Goal: Obtain resource: Download file/media

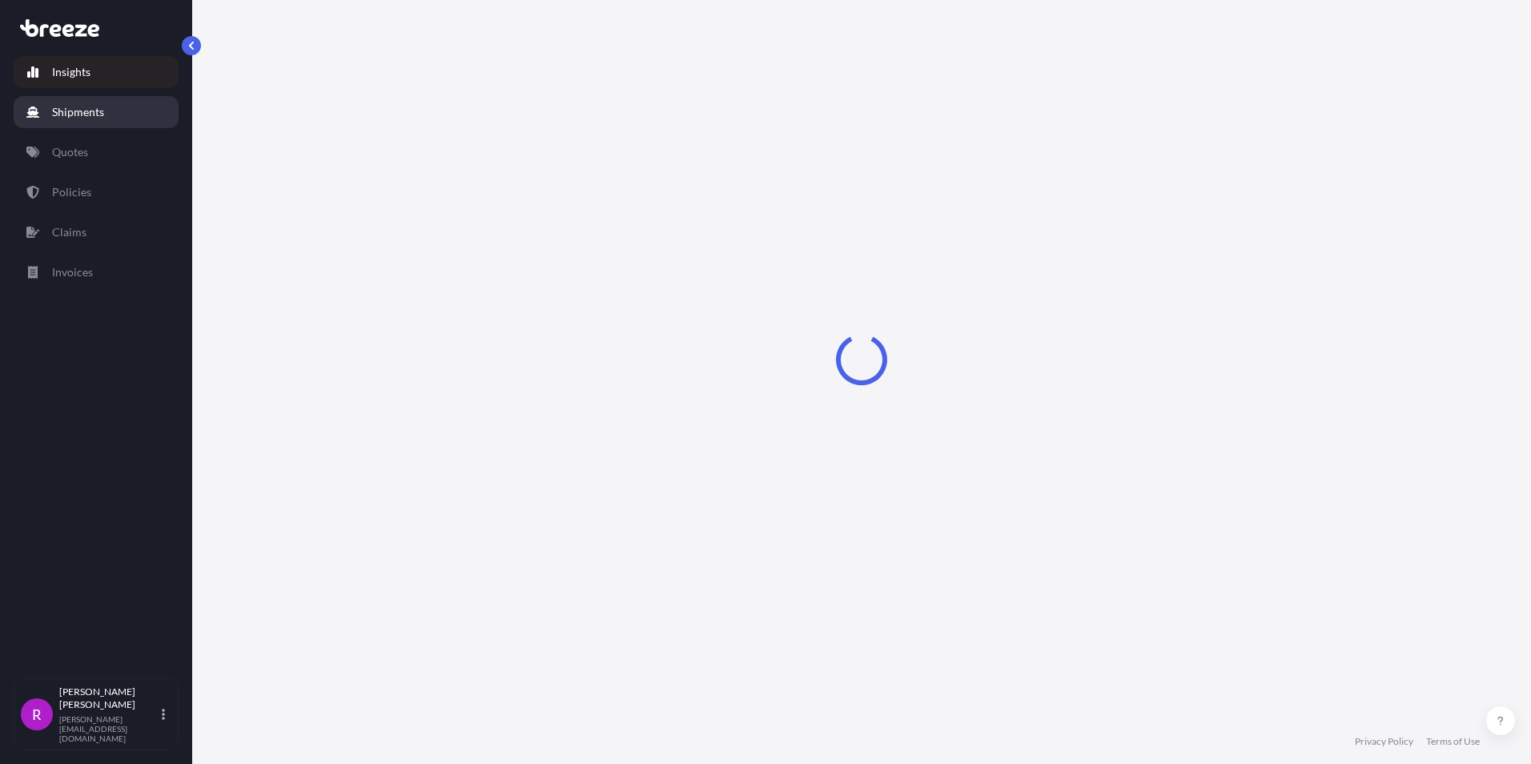
select select "2025"
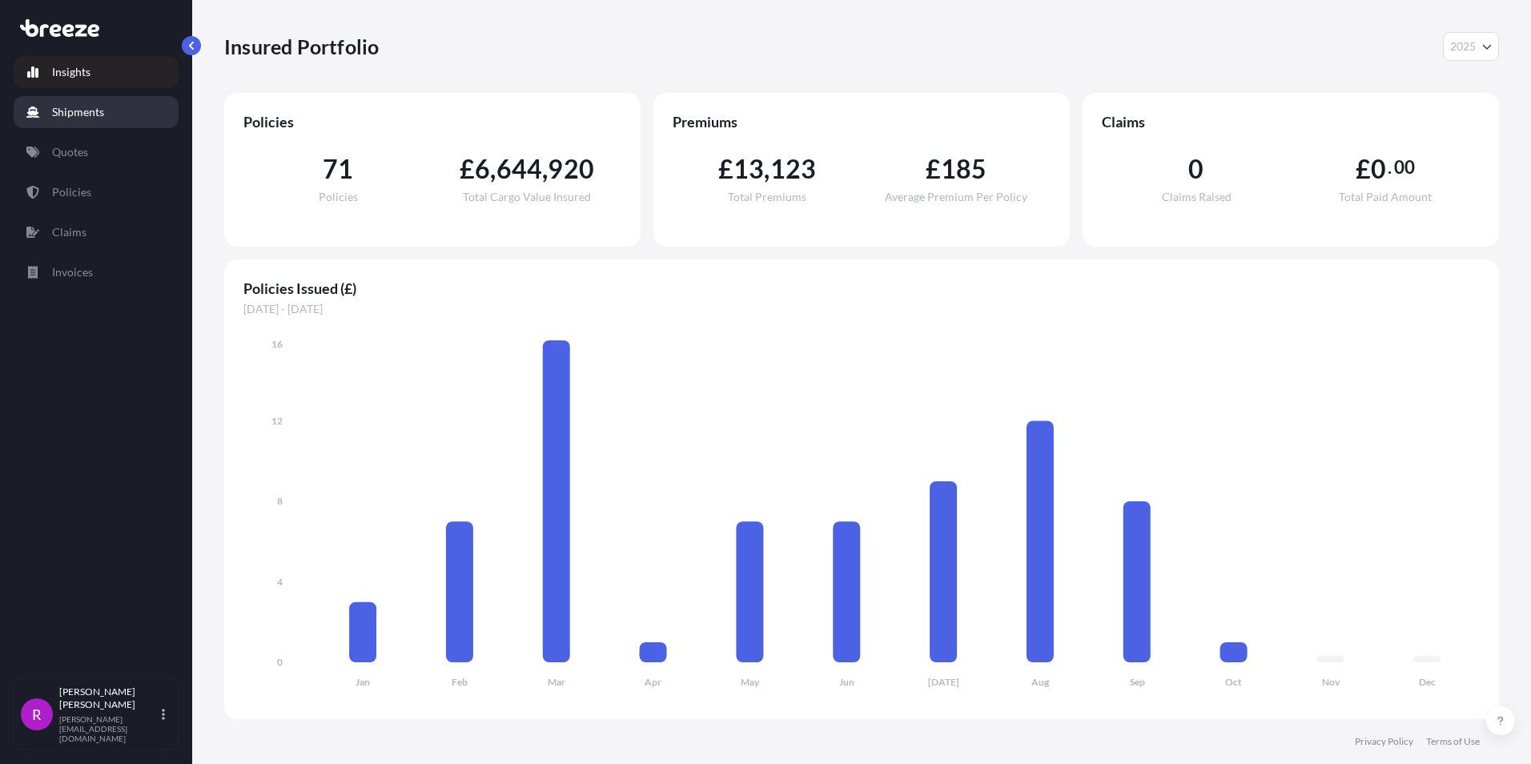
click at [90, 113] on p "Shipments" at bounding box center [78, 112] width 52 height 16
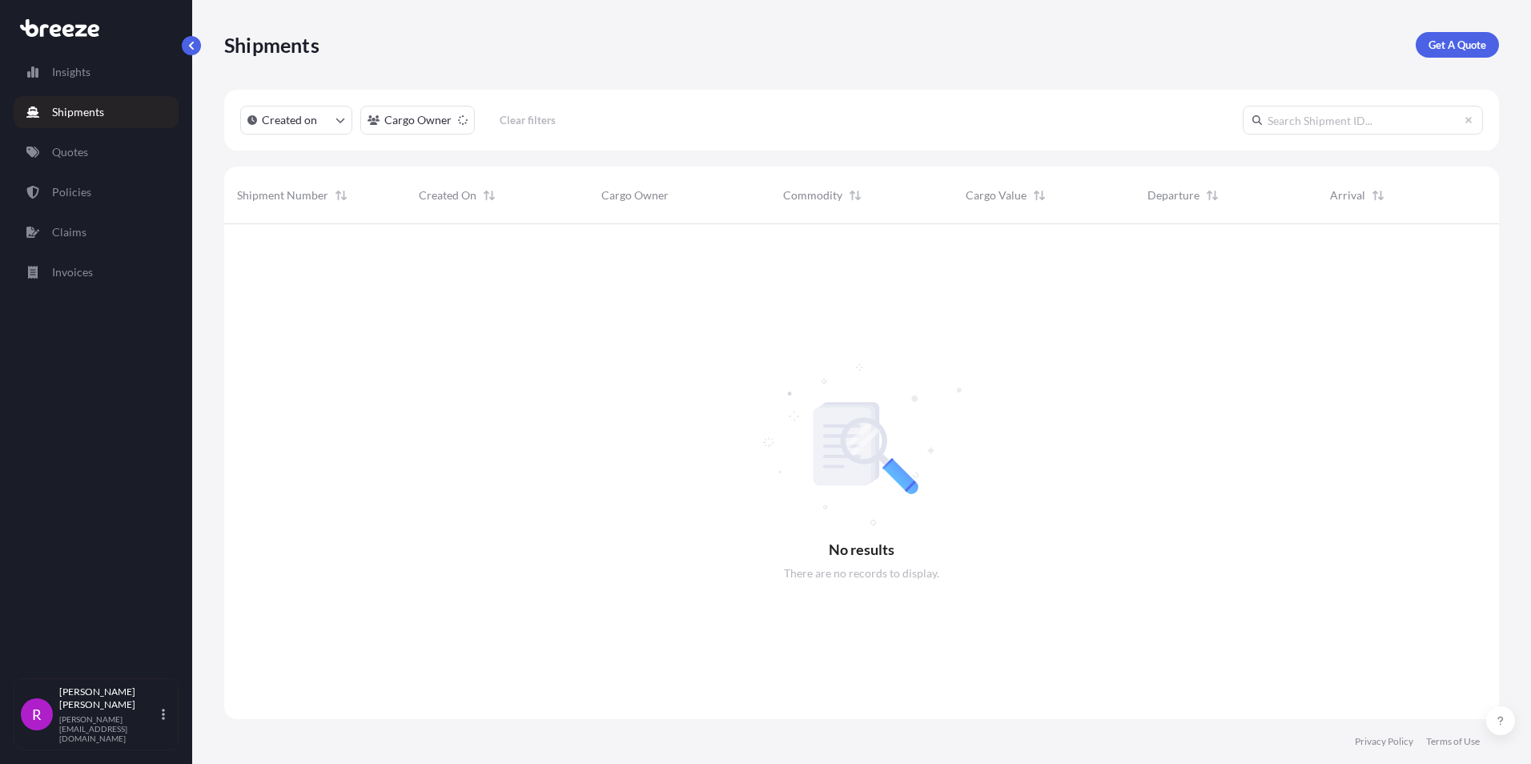
scroll to position [541, 1263]
click at [451, 123] on html "Insights Shipments Quotes Policies Claims Invoices R [PERSON_NAME] [PERSON_NAME…" at bounding box center [765, 382] width 1531 height 764
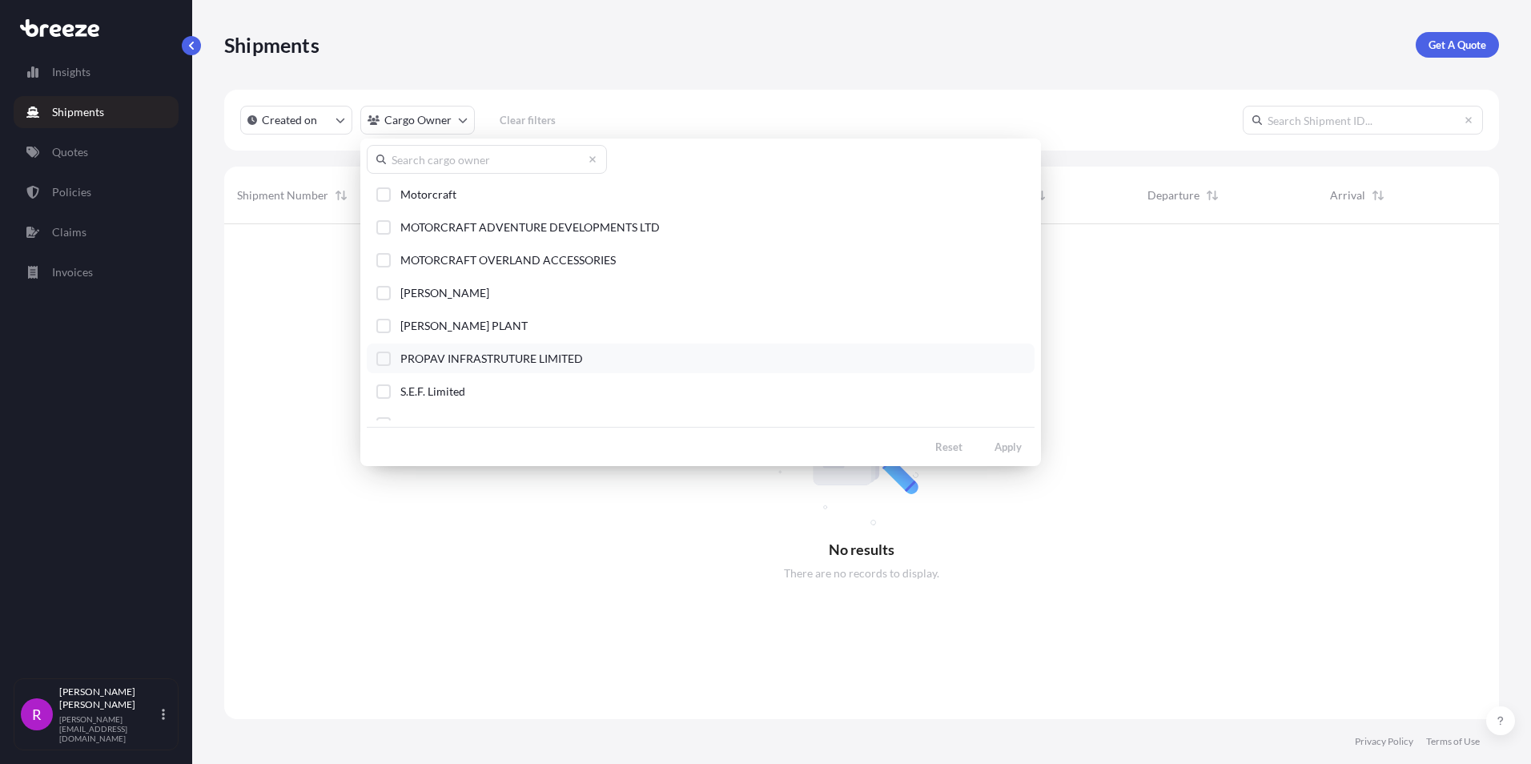
scroll to position [641, 0]
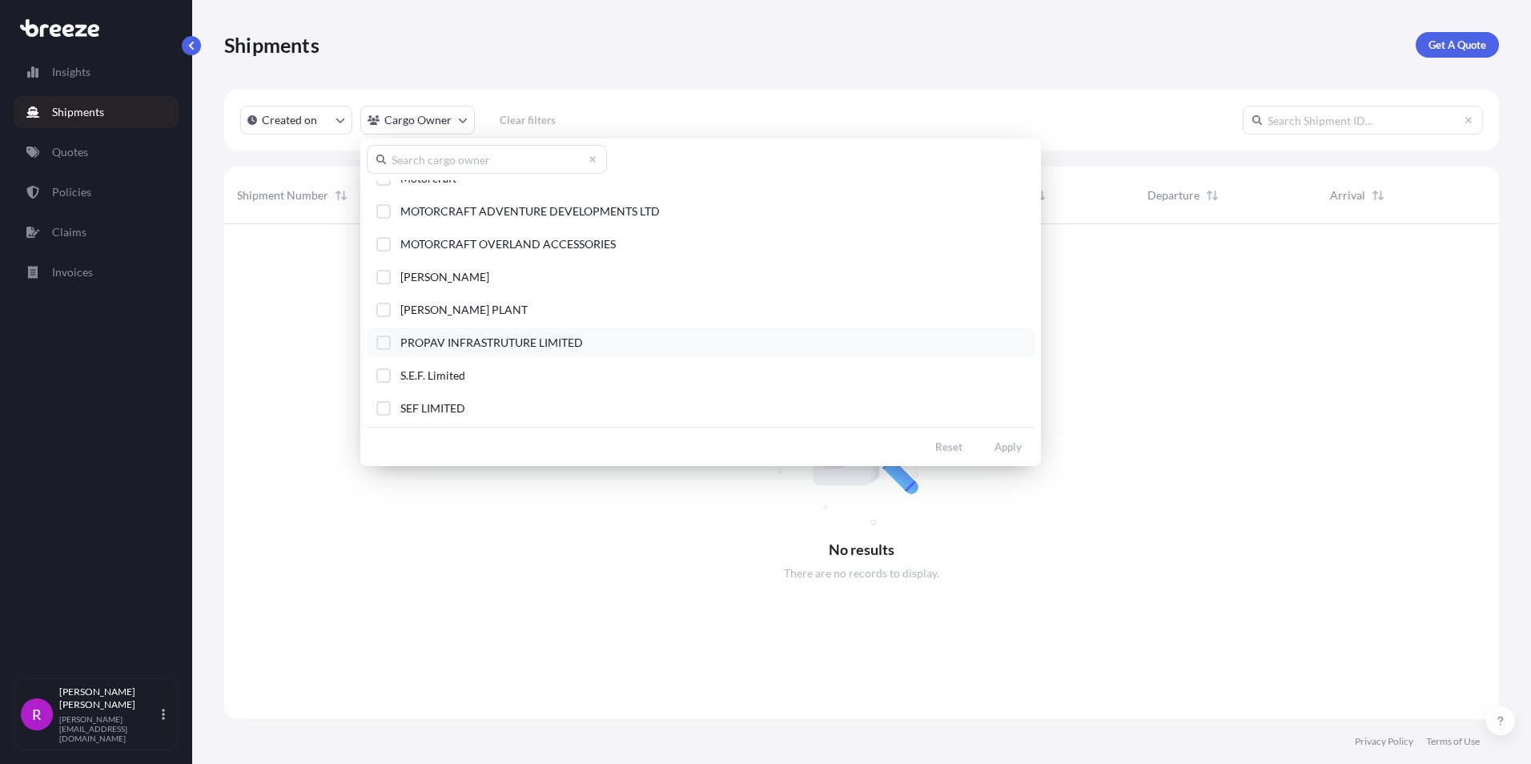
click at [390, 344] on div "Select Option" at bounding box center [383, 343] width 14 height 14
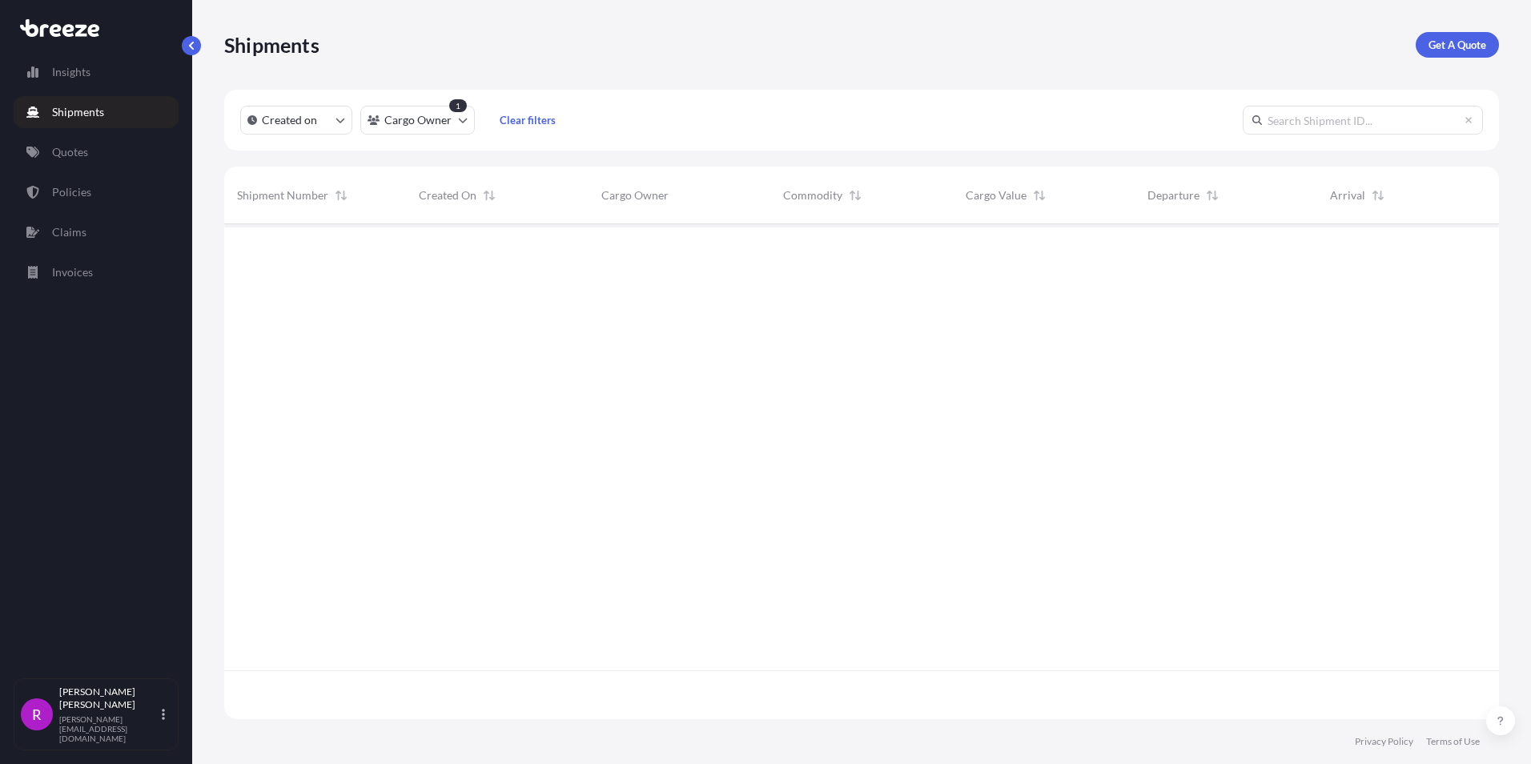
scroll to position [541, 1263]
click at [74, 197] on p "Policies" at bounding box center [71, 192] width 39 height 16
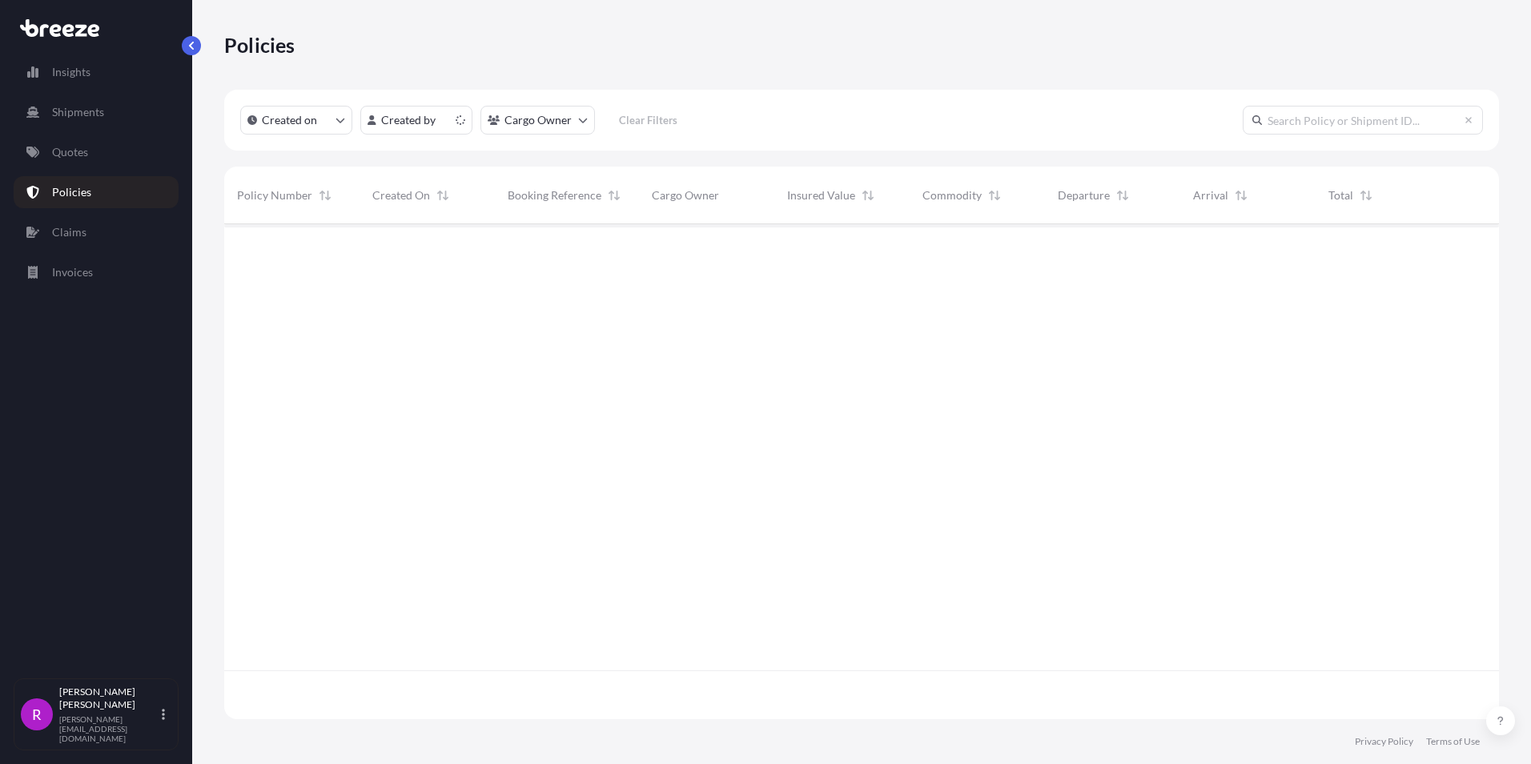
scroll to position [492, 1263]
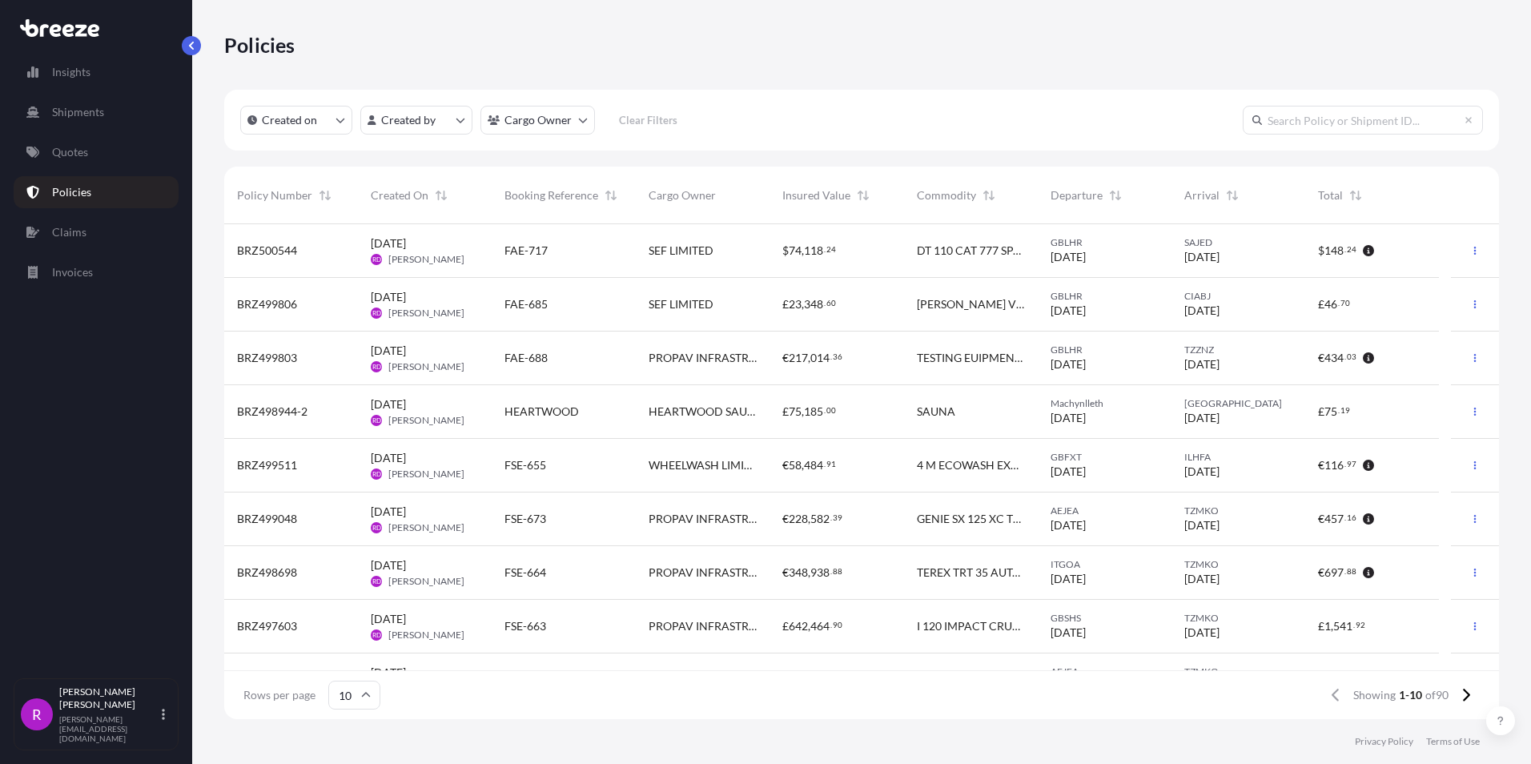
click at [266, 576] on span "BRZ498698" at bounding box center [267, 573] width 60 height 16
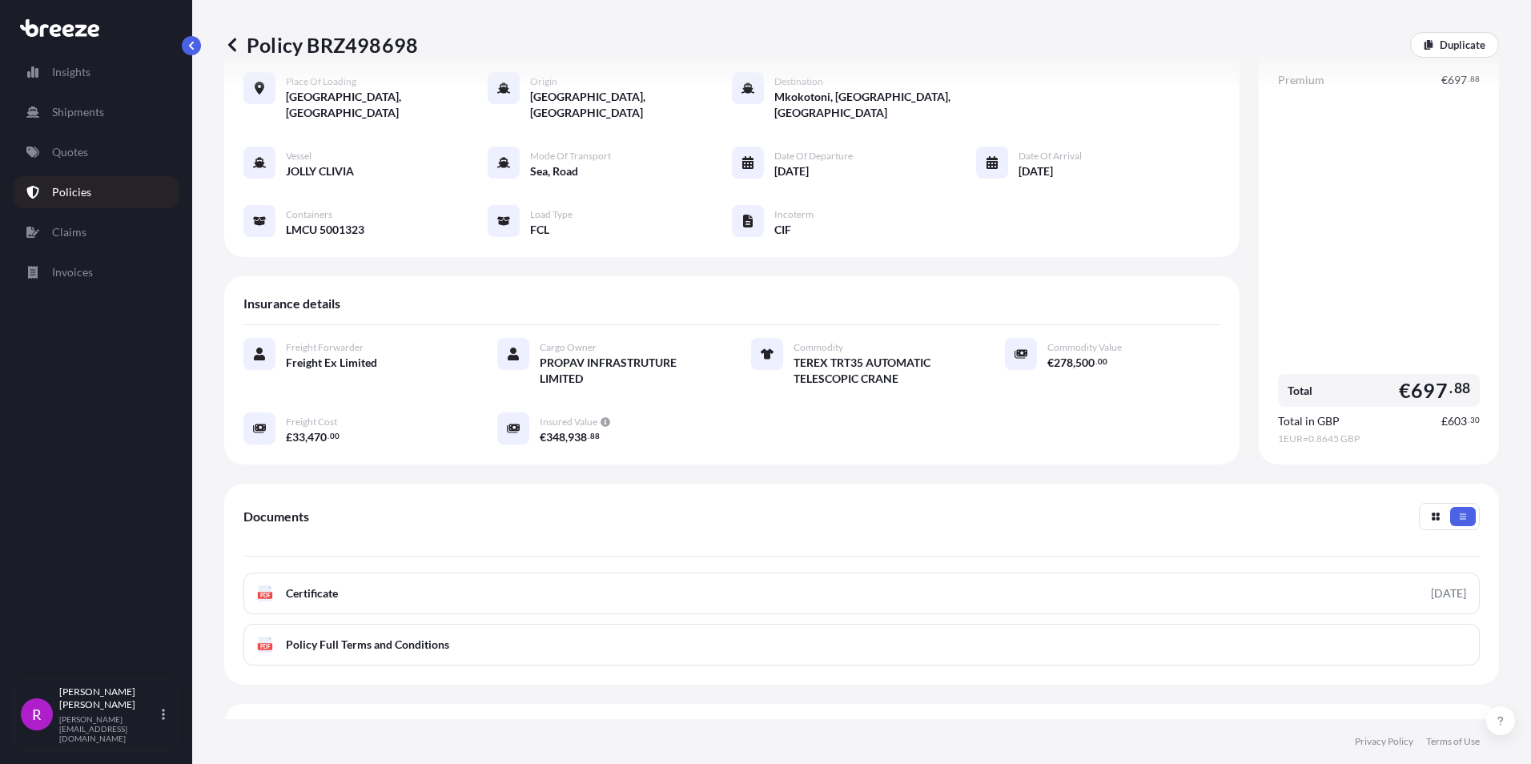
scroll to position [80, 0]
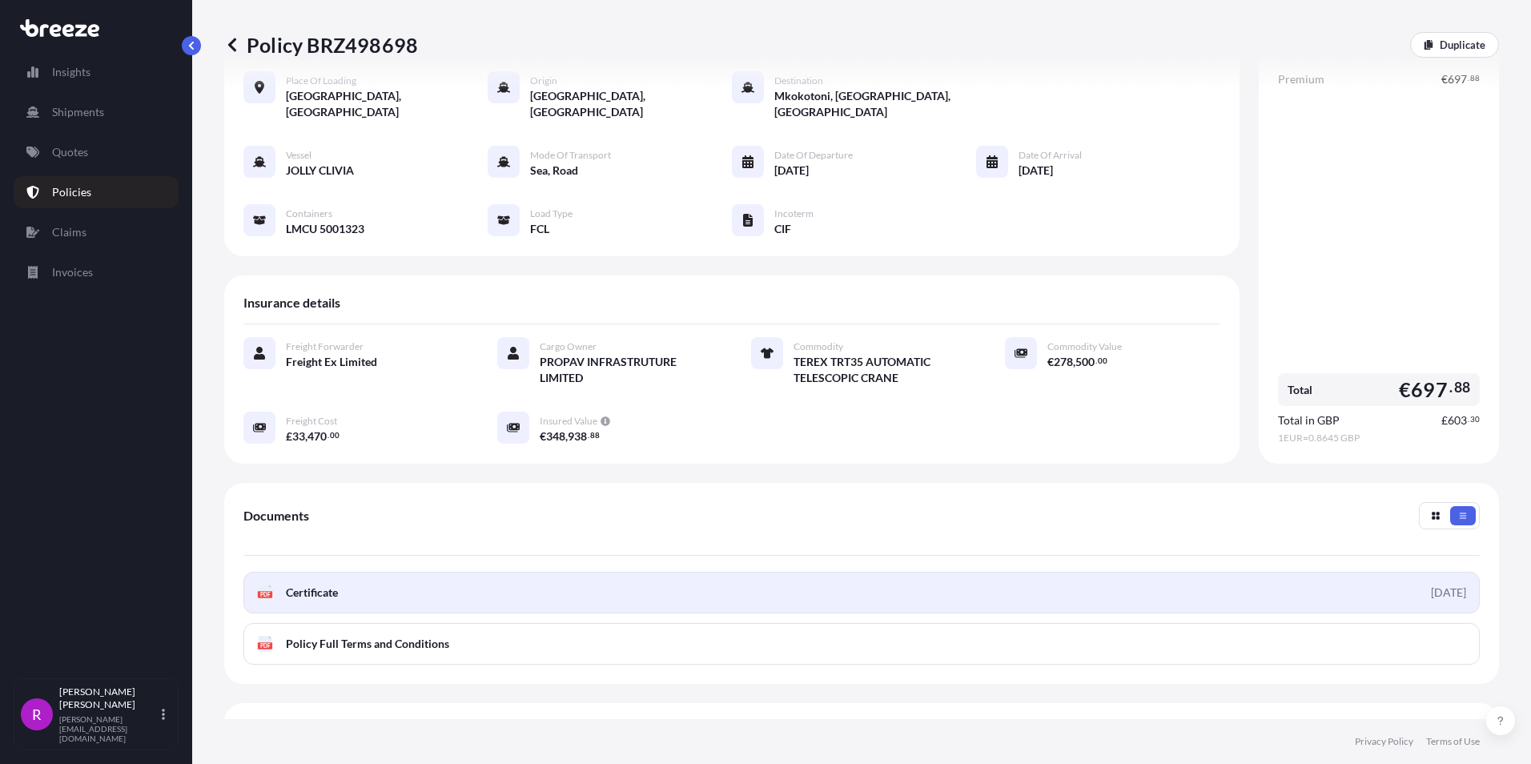
click at [328, 585] on span "Certificate" at bounding box center [312, 593] width 52 height 16
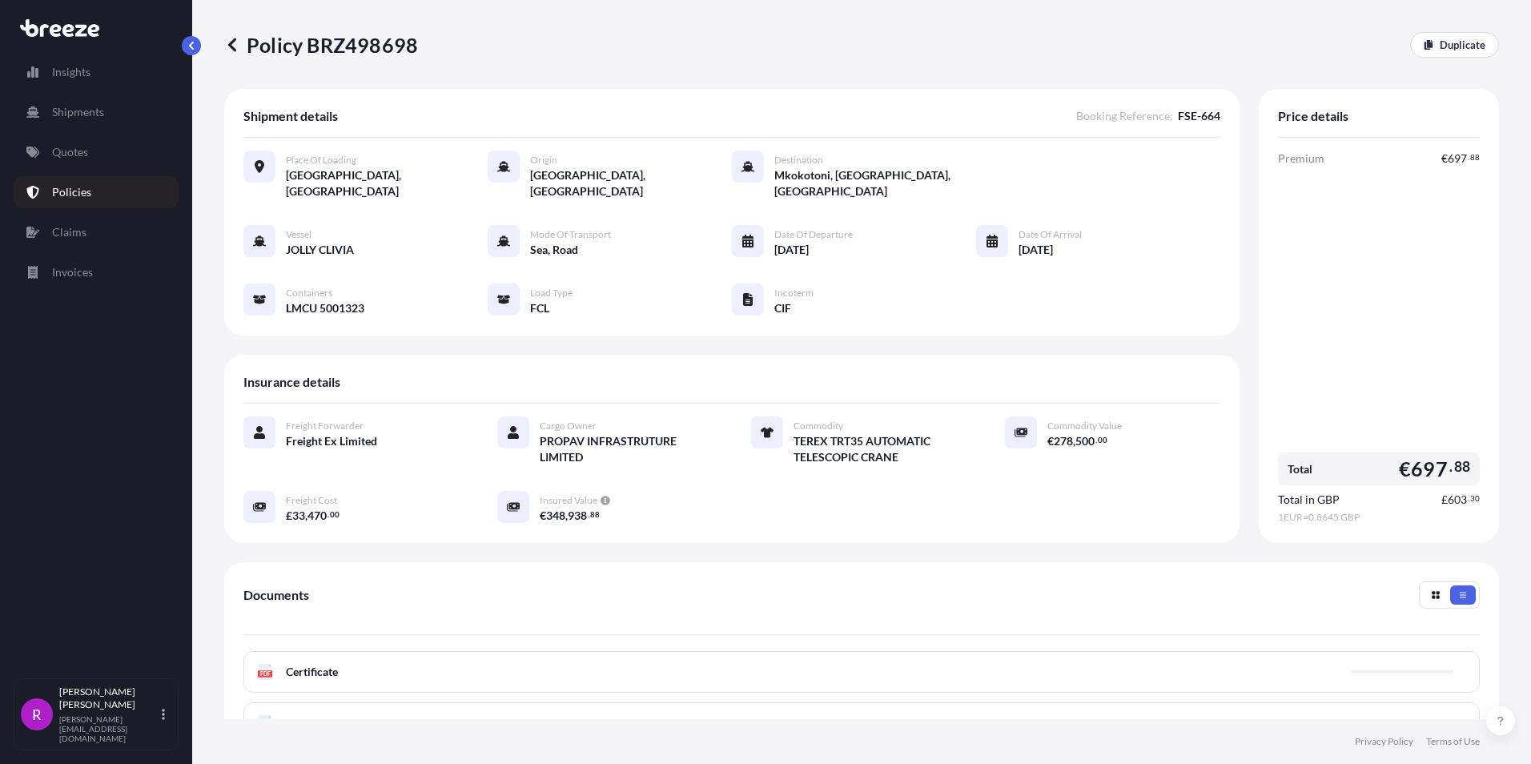
scroll to position [0, 0]
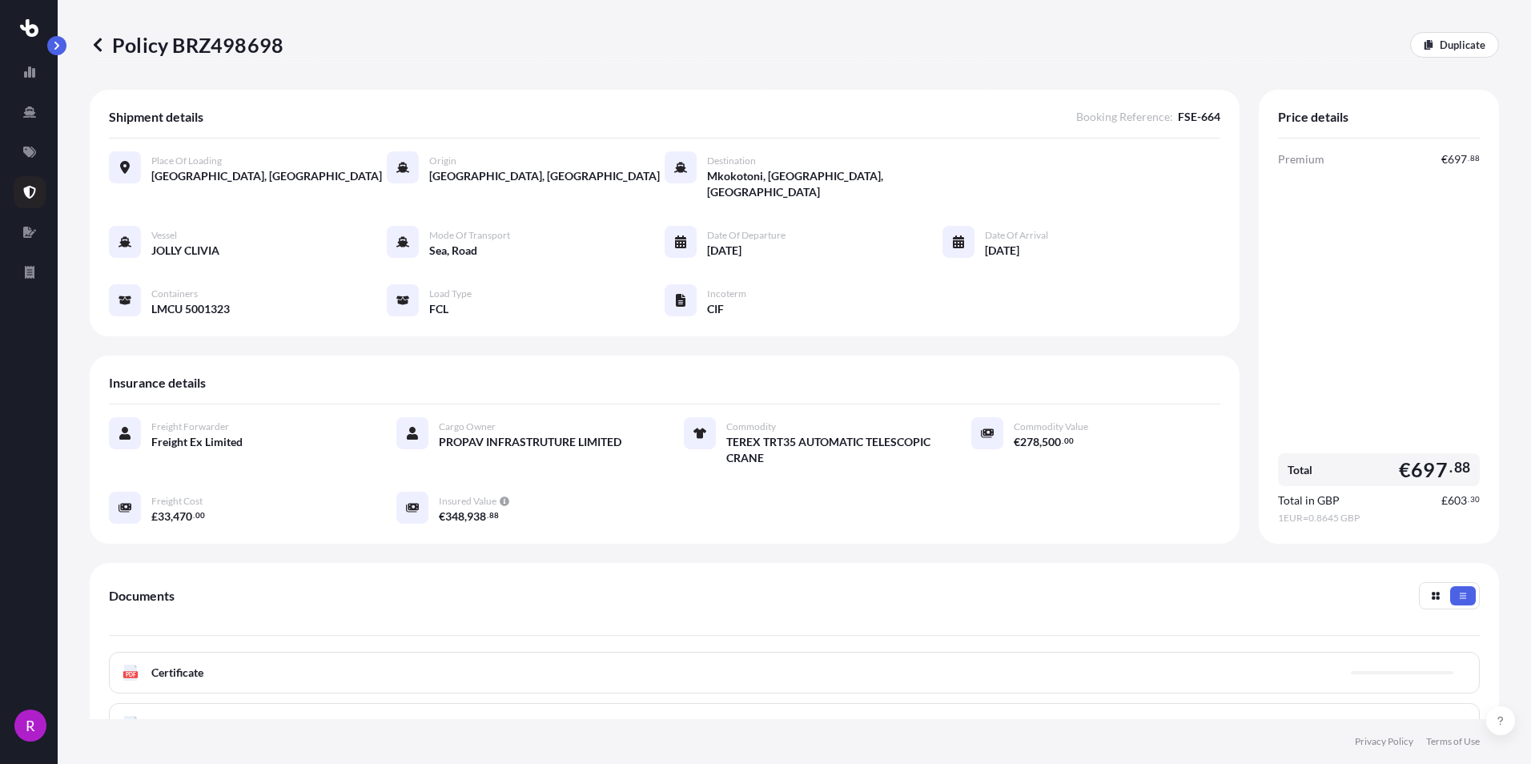
click at [99, 44] on icon at bounding box center [98, 45] width 16 height 16
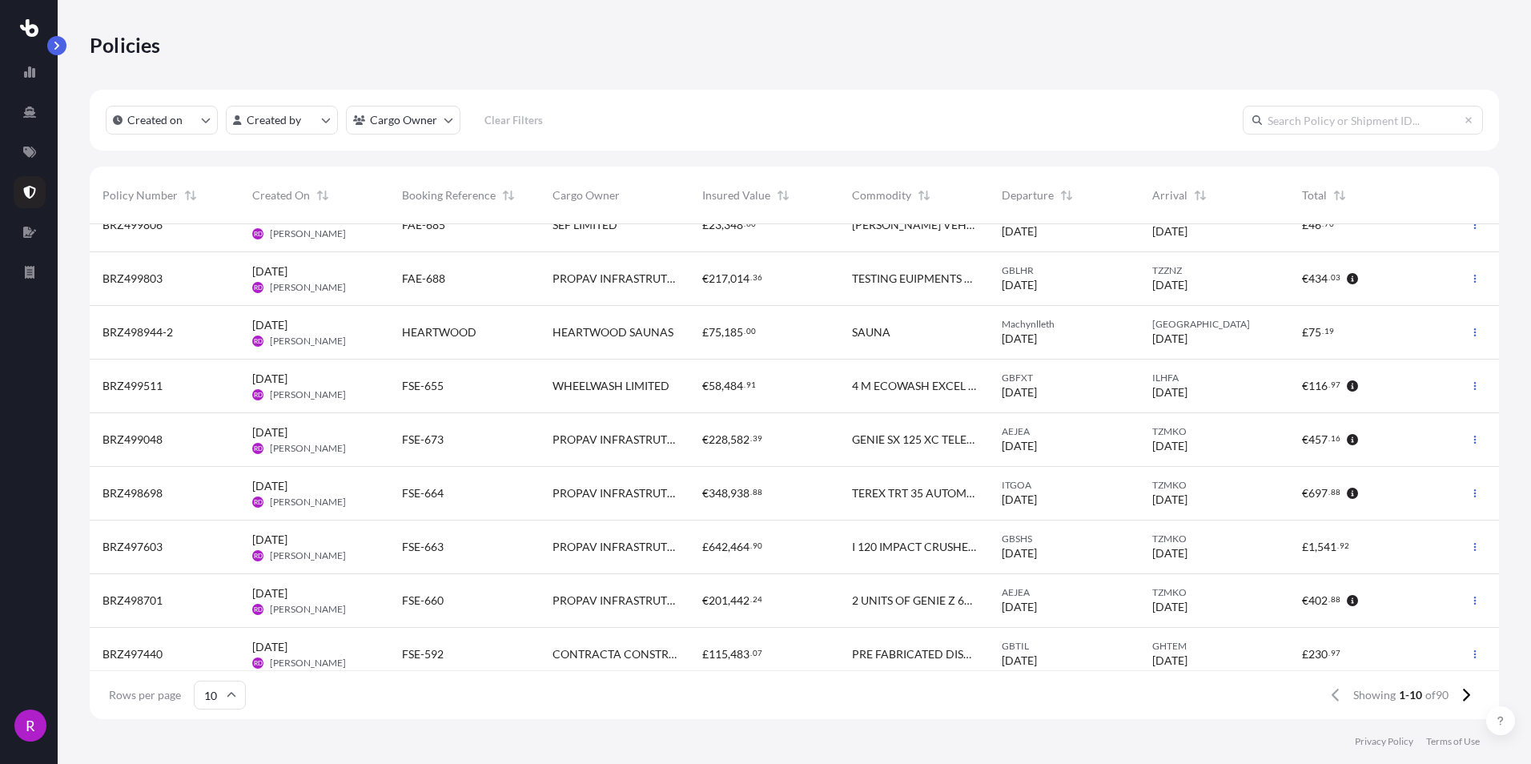
scroll to position [80, 0]
click at [129, 550] on span "BRZ497603" at bounding box center [133, 546] width 60 height 16
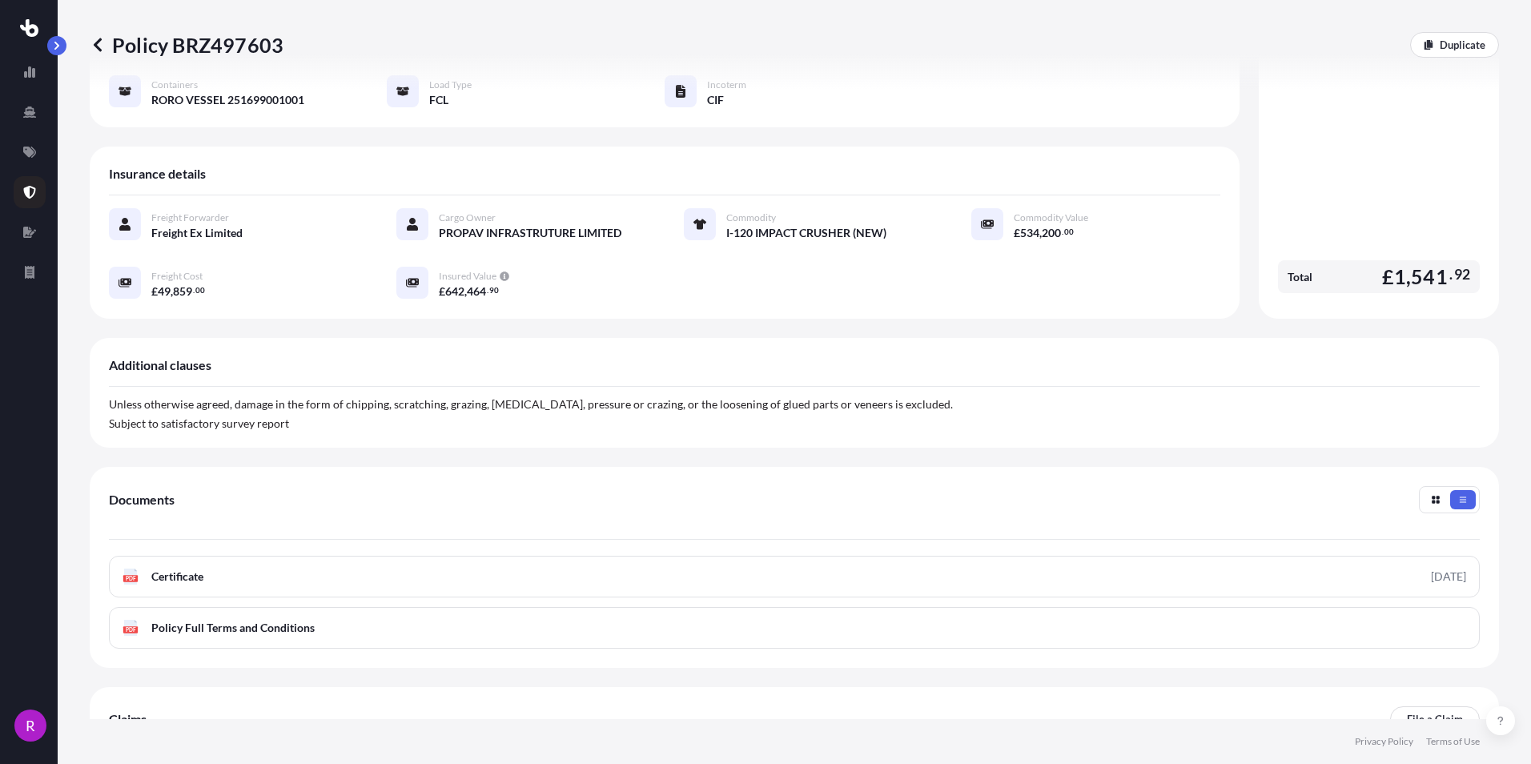
scroll to position [242, 0]
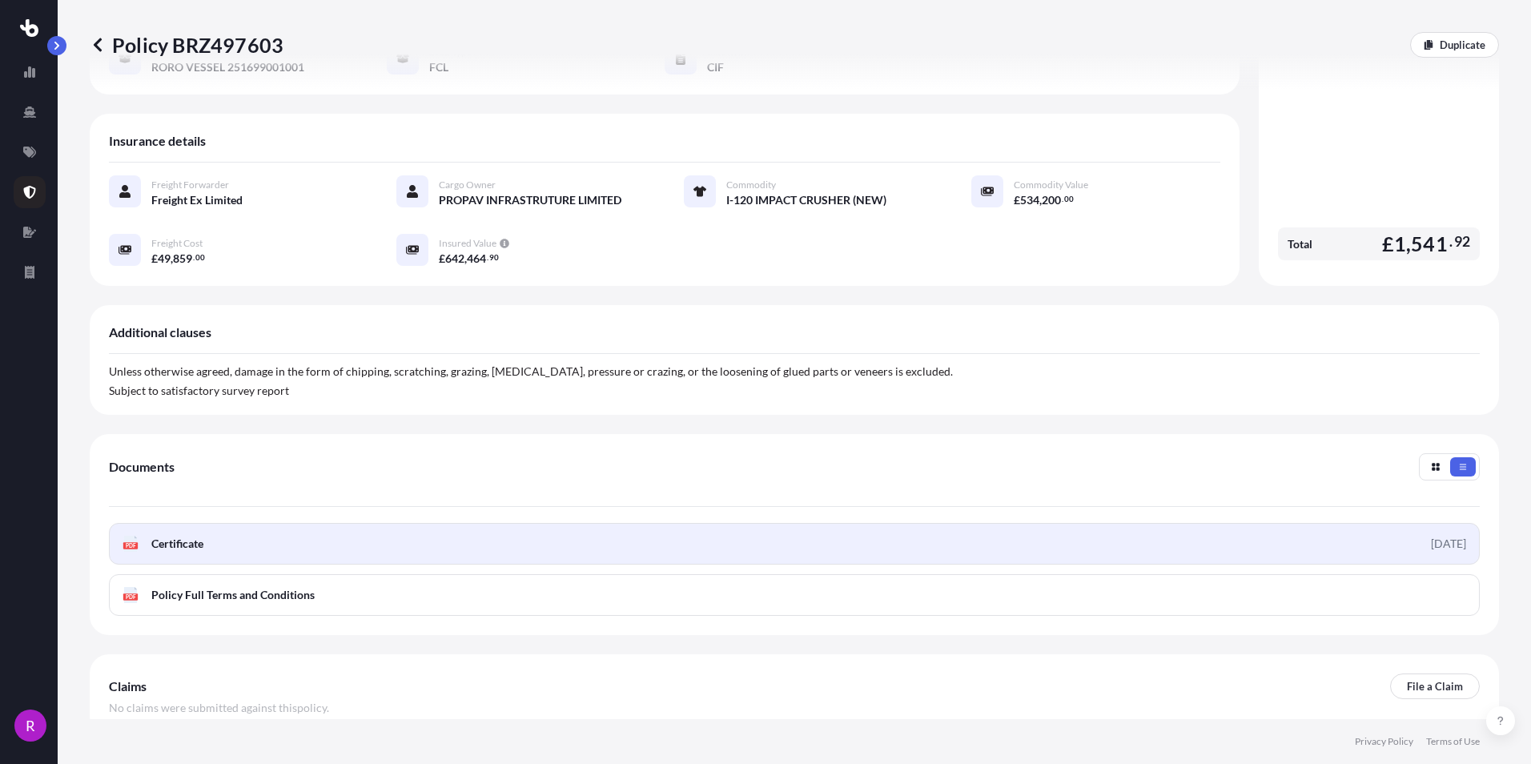
click at [177, 536] on span "Certificate" at bounding box center [177, 544] width 52 height 16
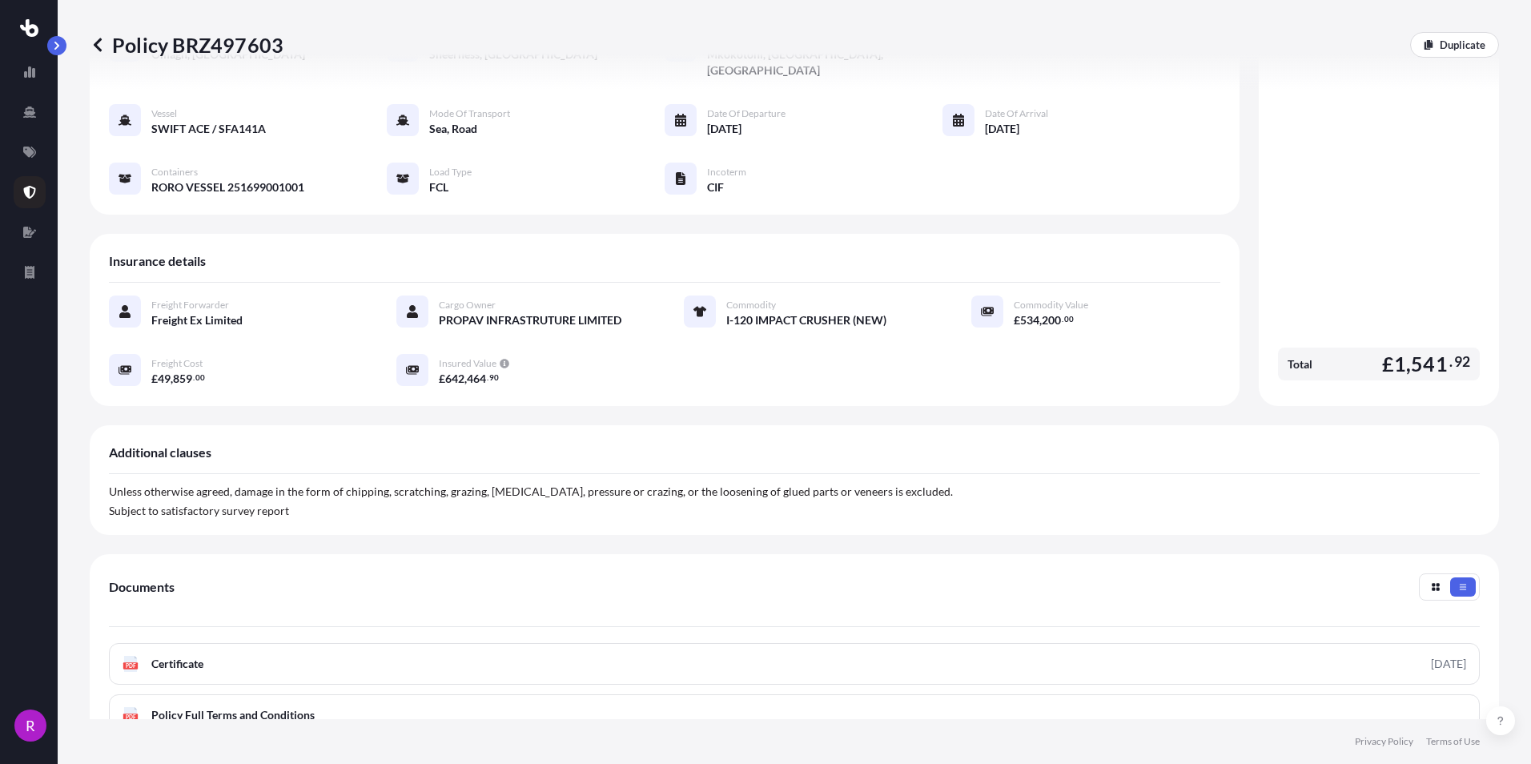
scroll to position [0, 0]
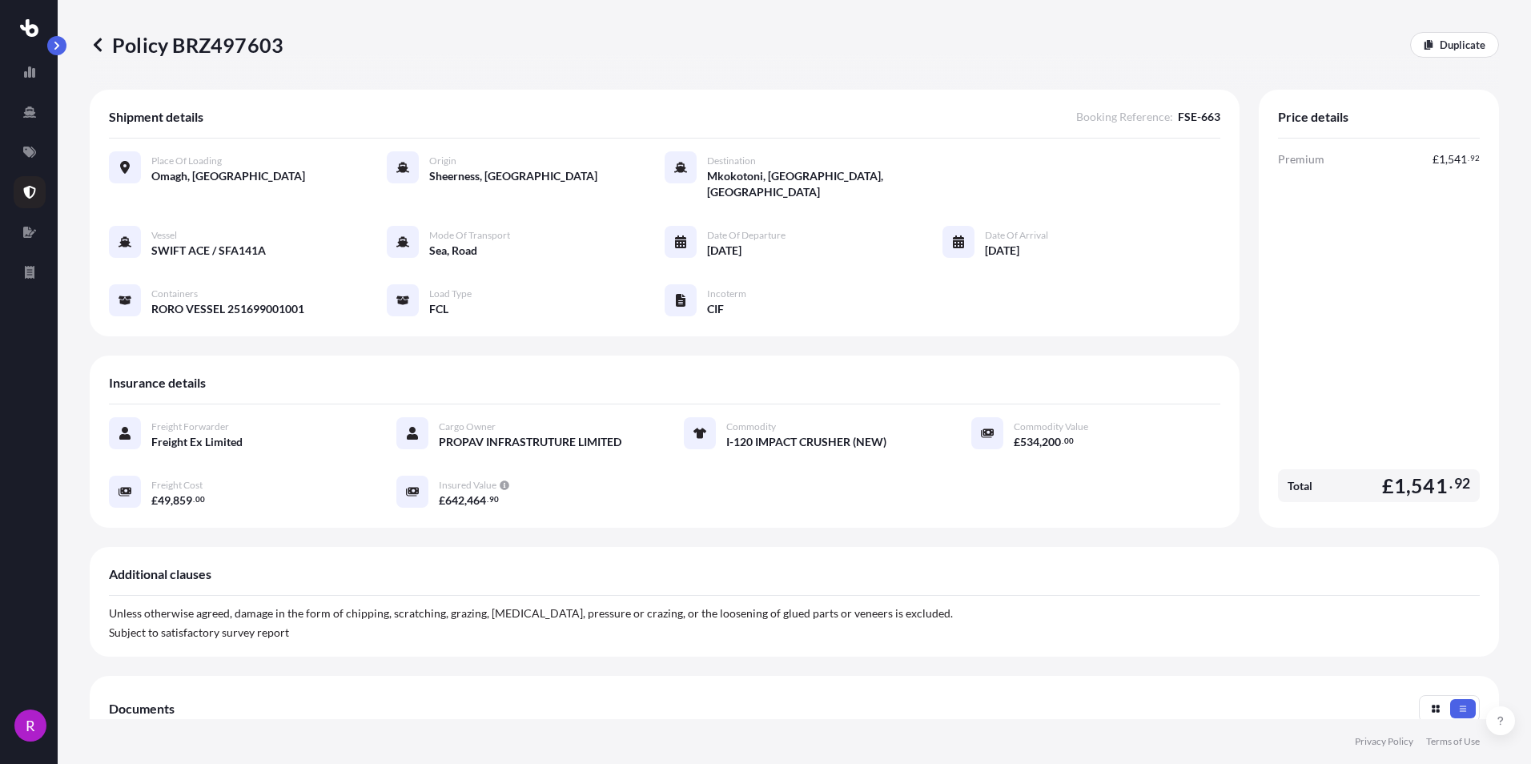
click at [103, 42] on icon at bounding box center [98, 45] width 16 height 16
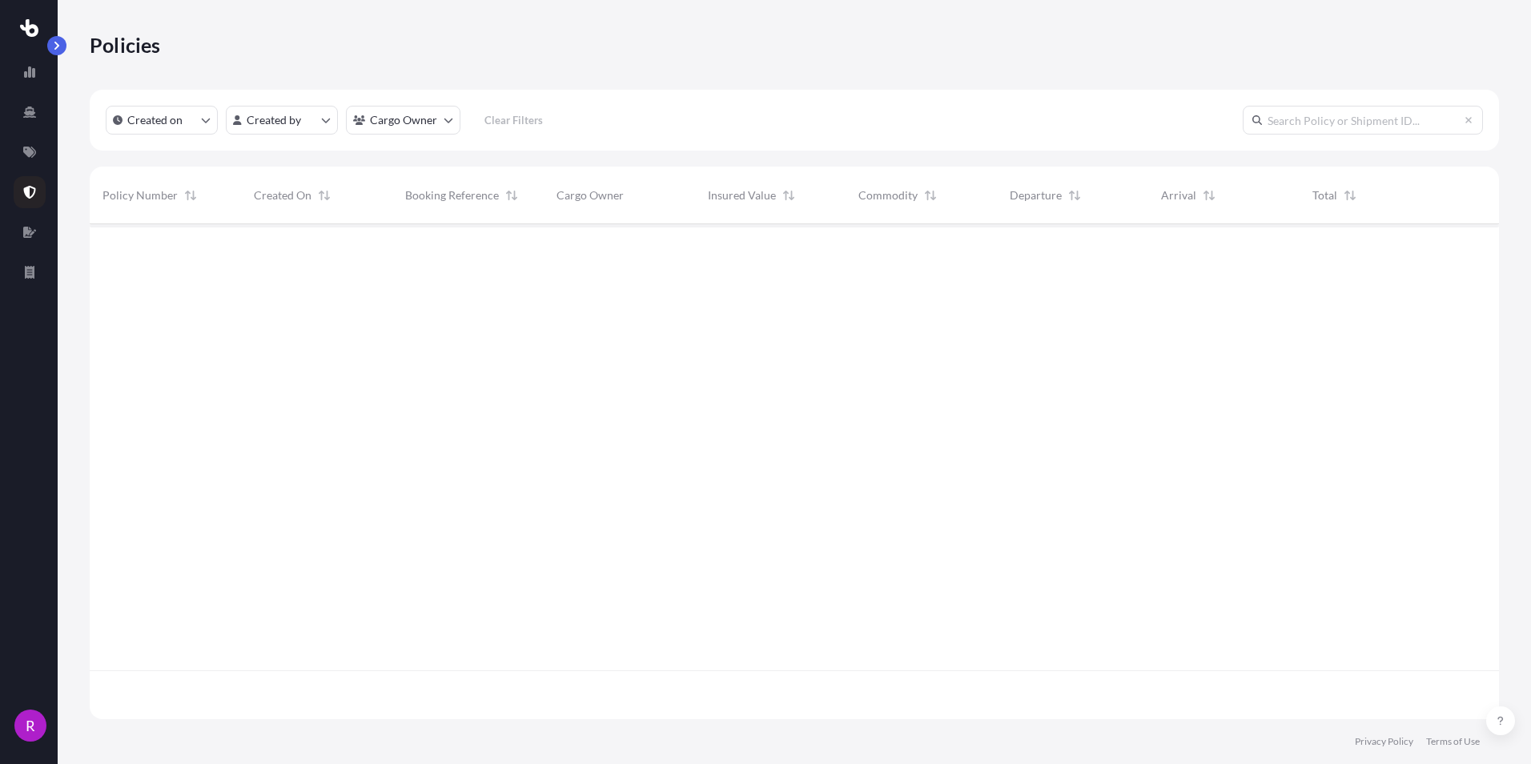
scroll to position [492, 1397]
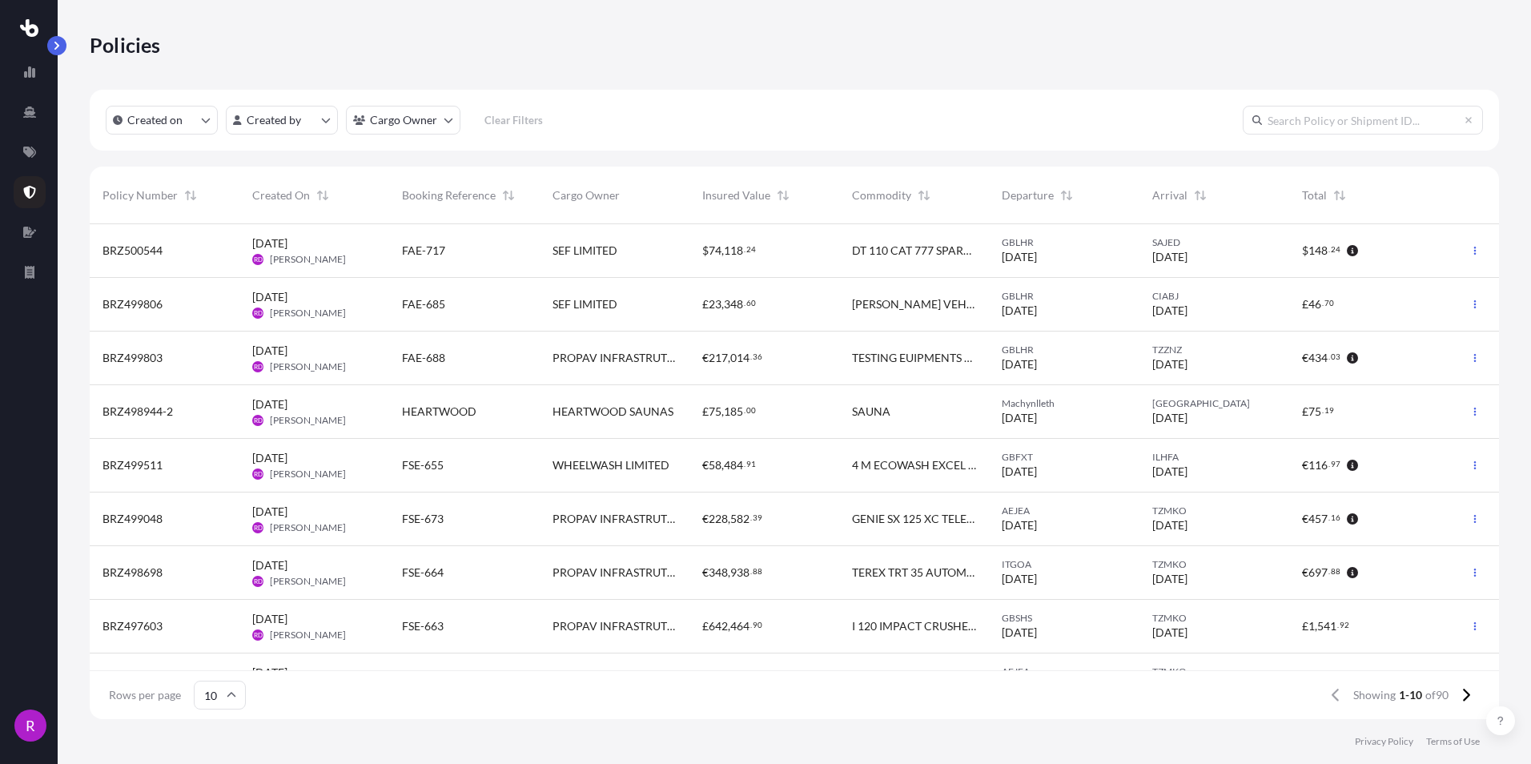
click at [143, 521] on span "BRZ499048" at bounding box center [133, 519] width 60 height 16
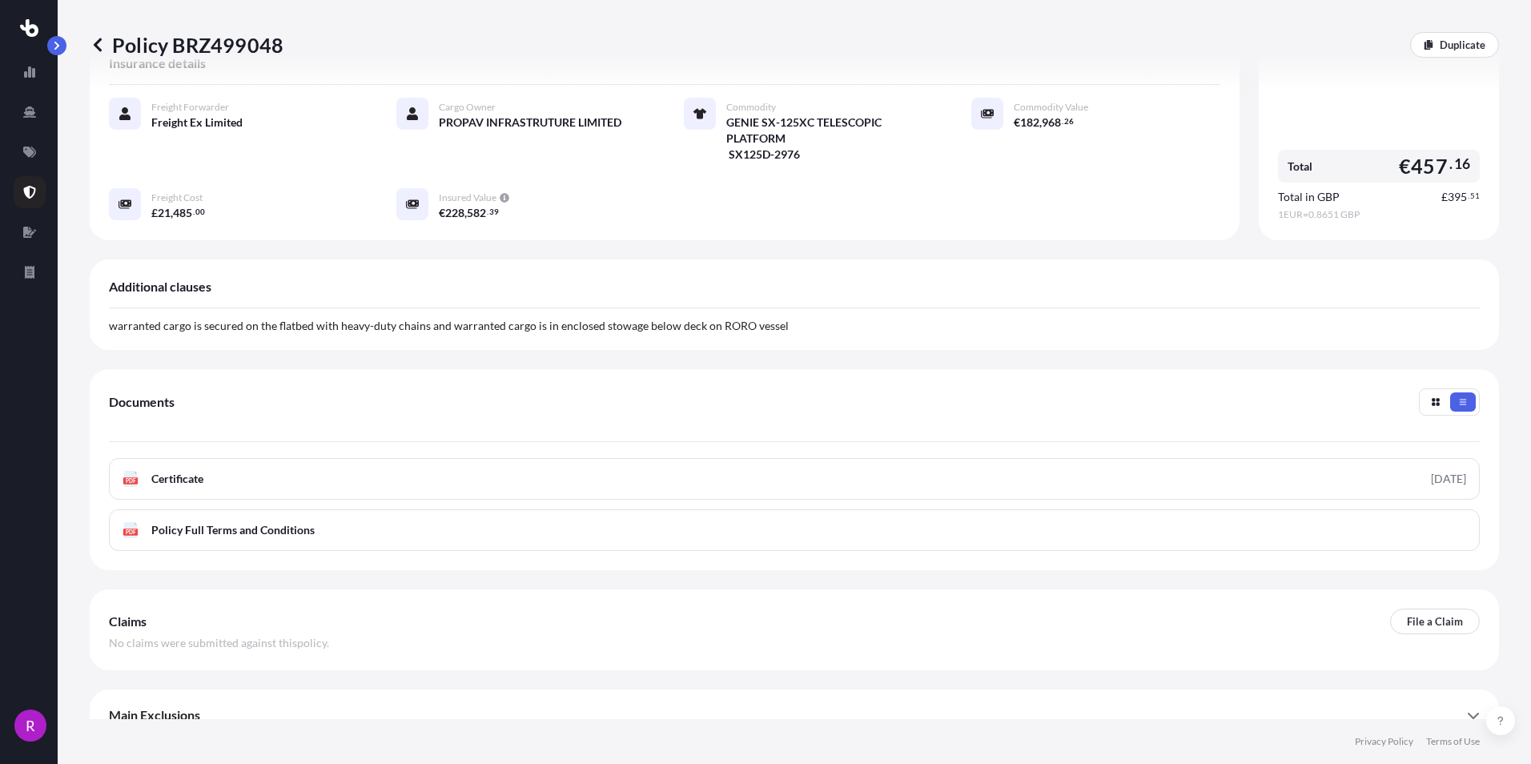
scroll to position [320, 0]
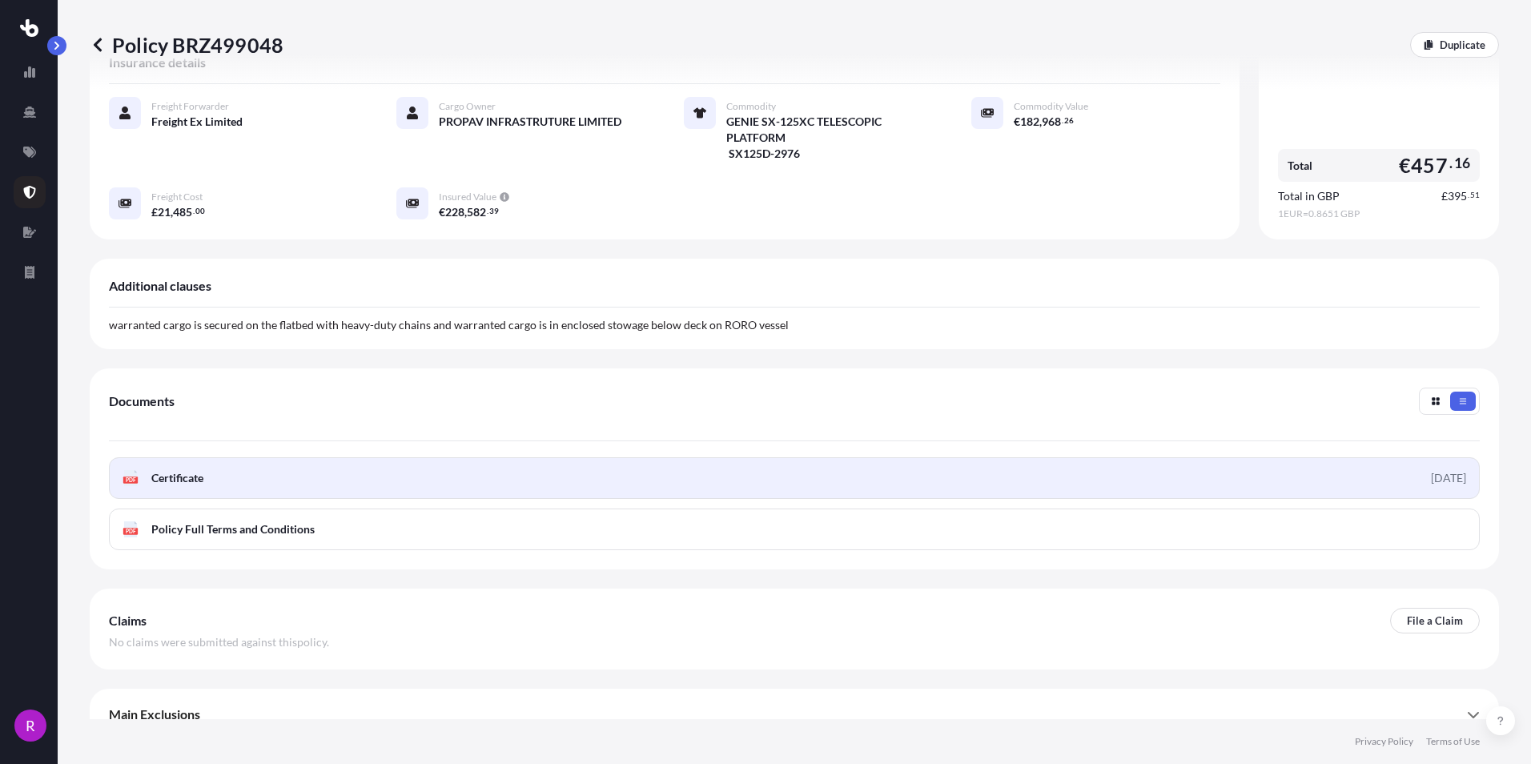
click at [187, 470] on span "Certificate" at bounding box center [177, 478] width 52 height 16
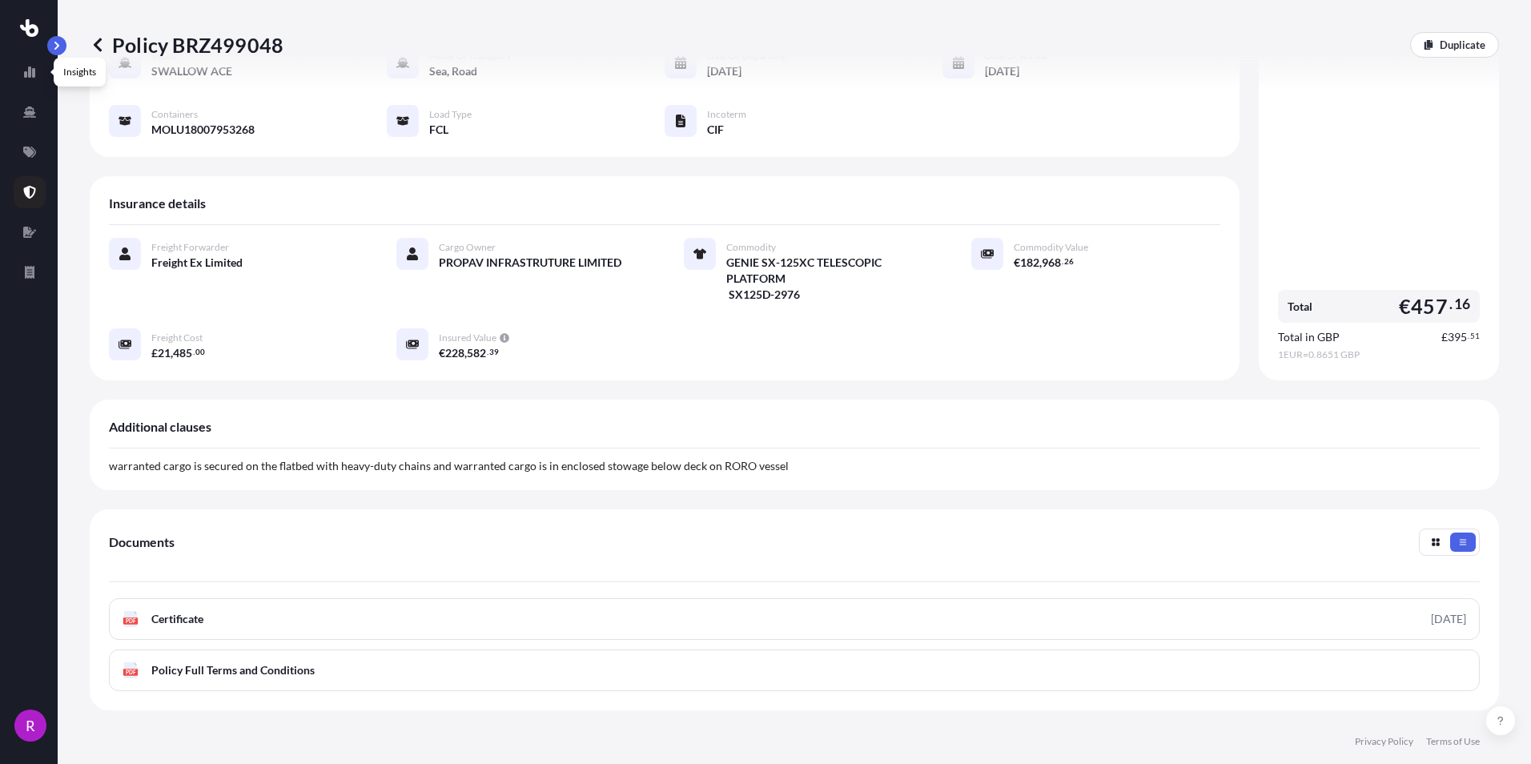
scroll to position [0, 0]
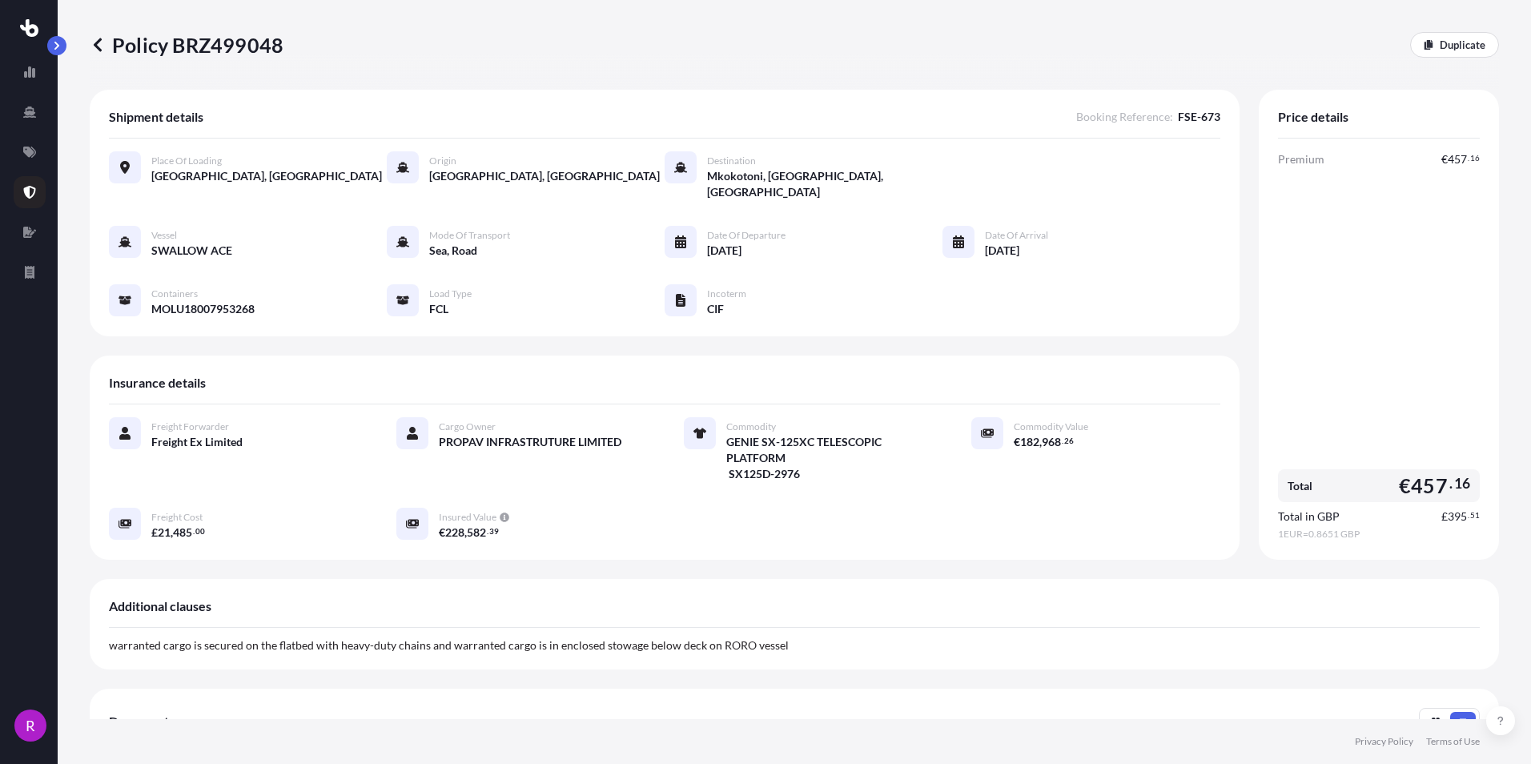
click at [107, 46] on p "Policy BRZ499048" at bounding box center [187, 45] width 194 height 26
click at [96, 46] on icon at bounding box center [98, 45] width 8 height 14
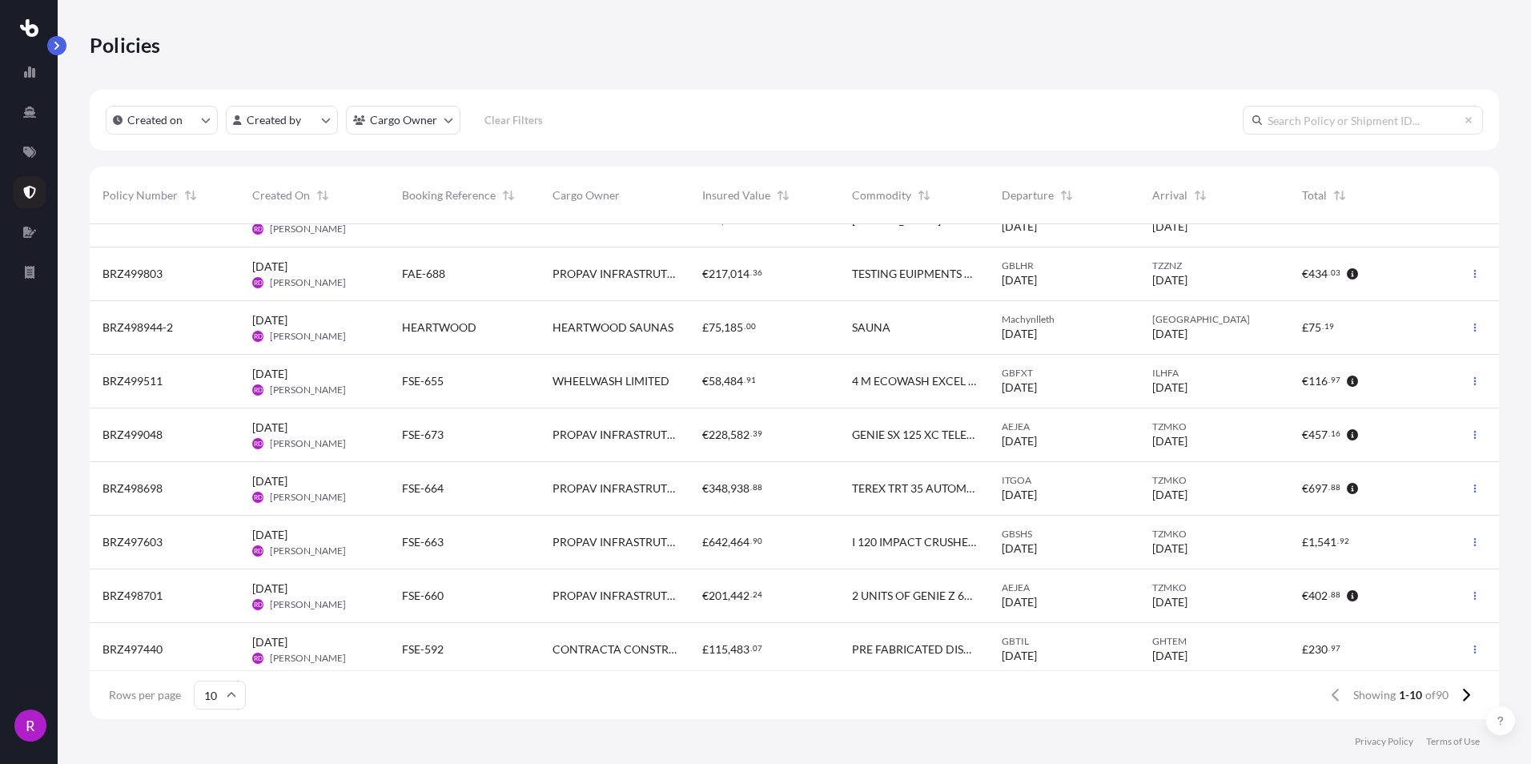
scroll to position [90, 0]
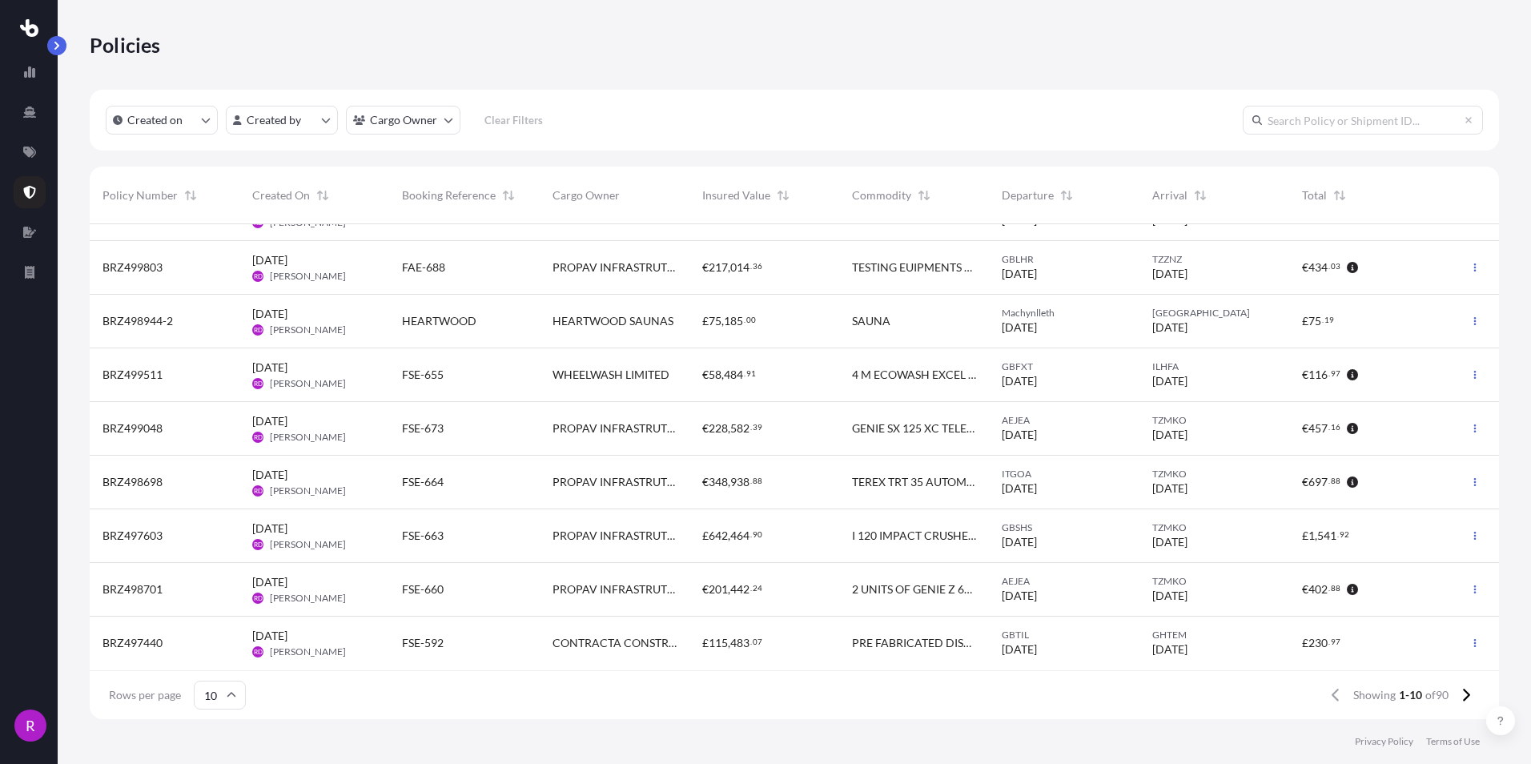
click at [143, 587] on span "BRZ498701" at bounding box center [133, 589] width 60 height 16
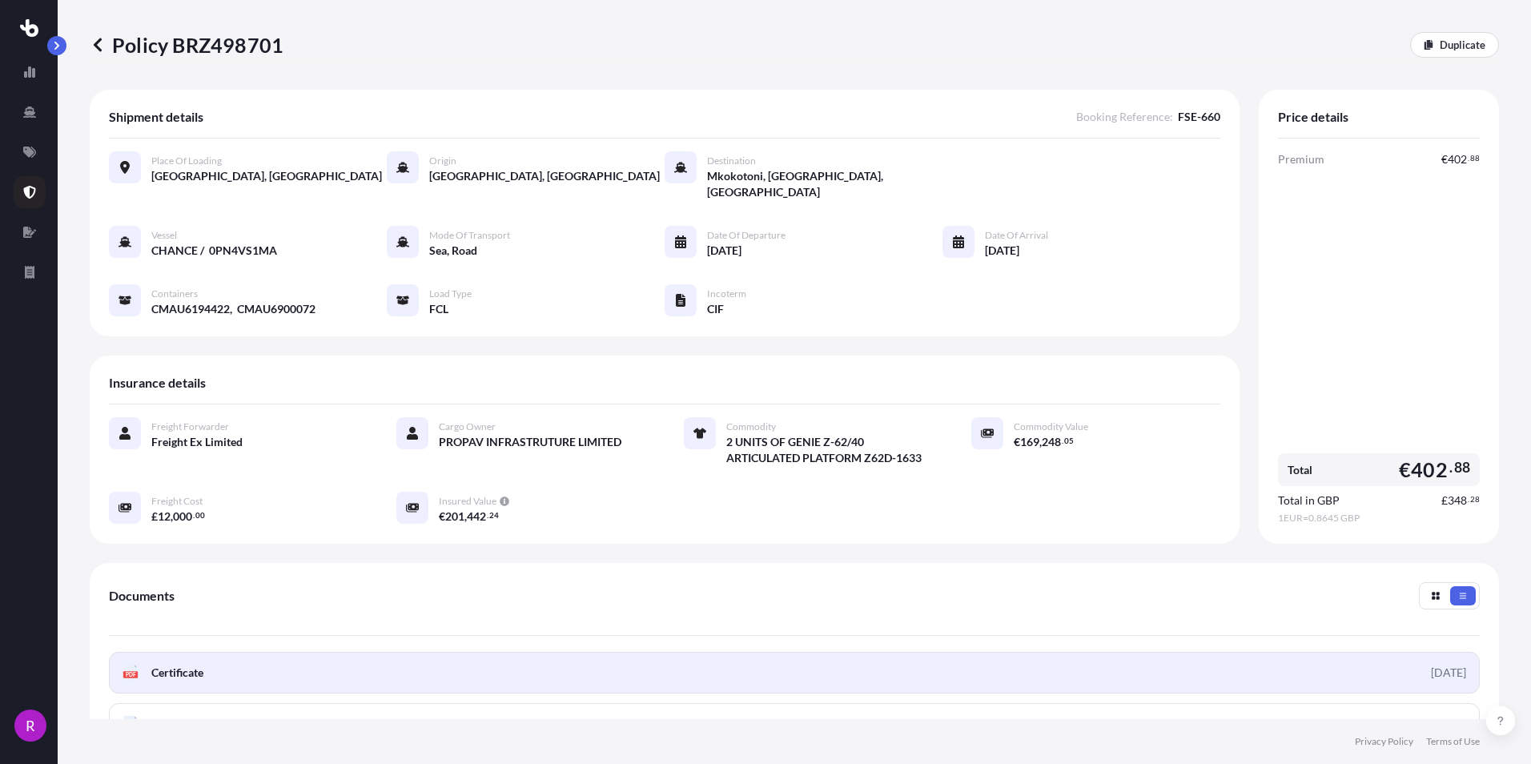
click at [180, 665] on span "Certificate" at bounding box center [177, 673] width 52 height 16
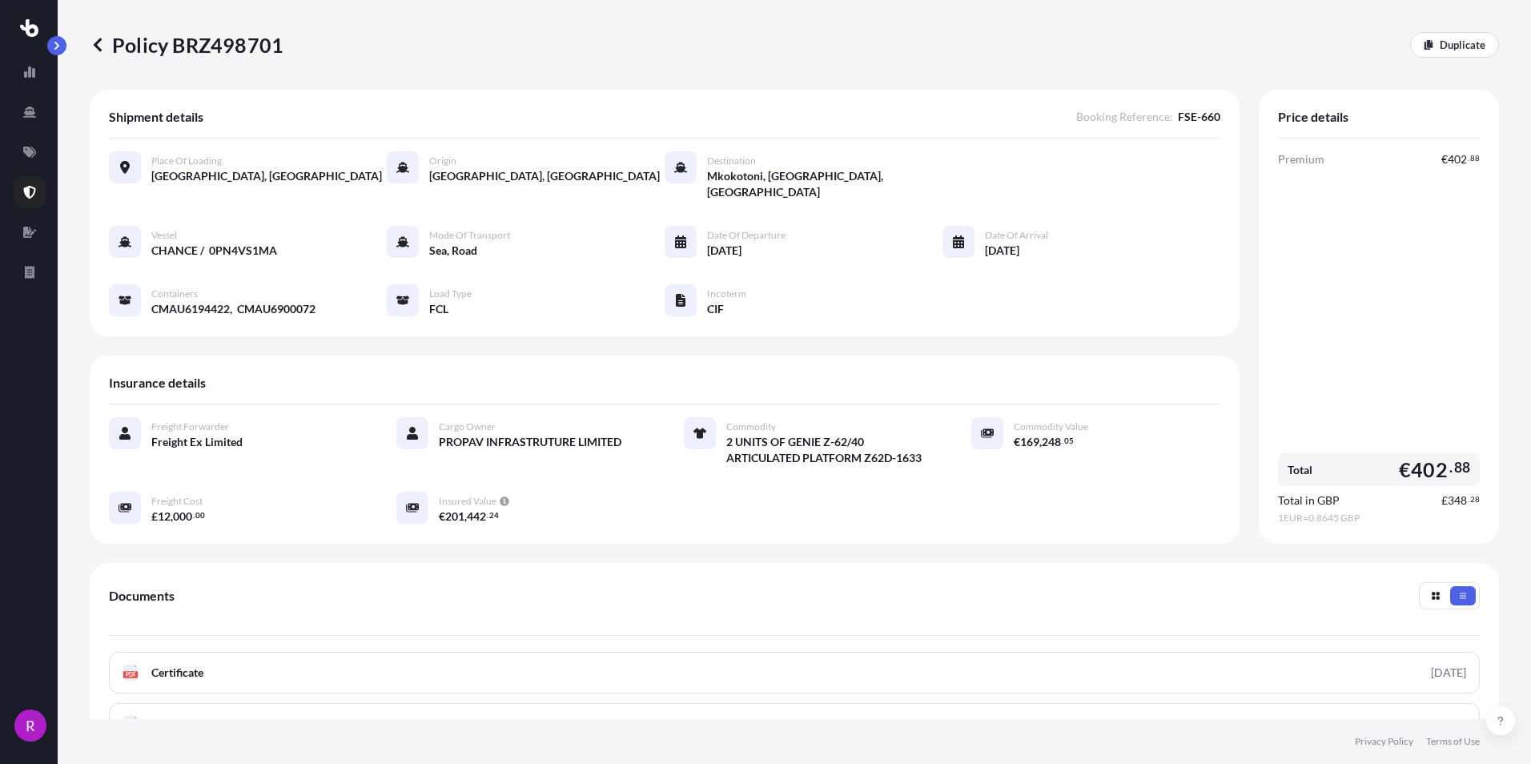
click at [98, 38] on icon at bounding box center [98, 45] width 16 height 16
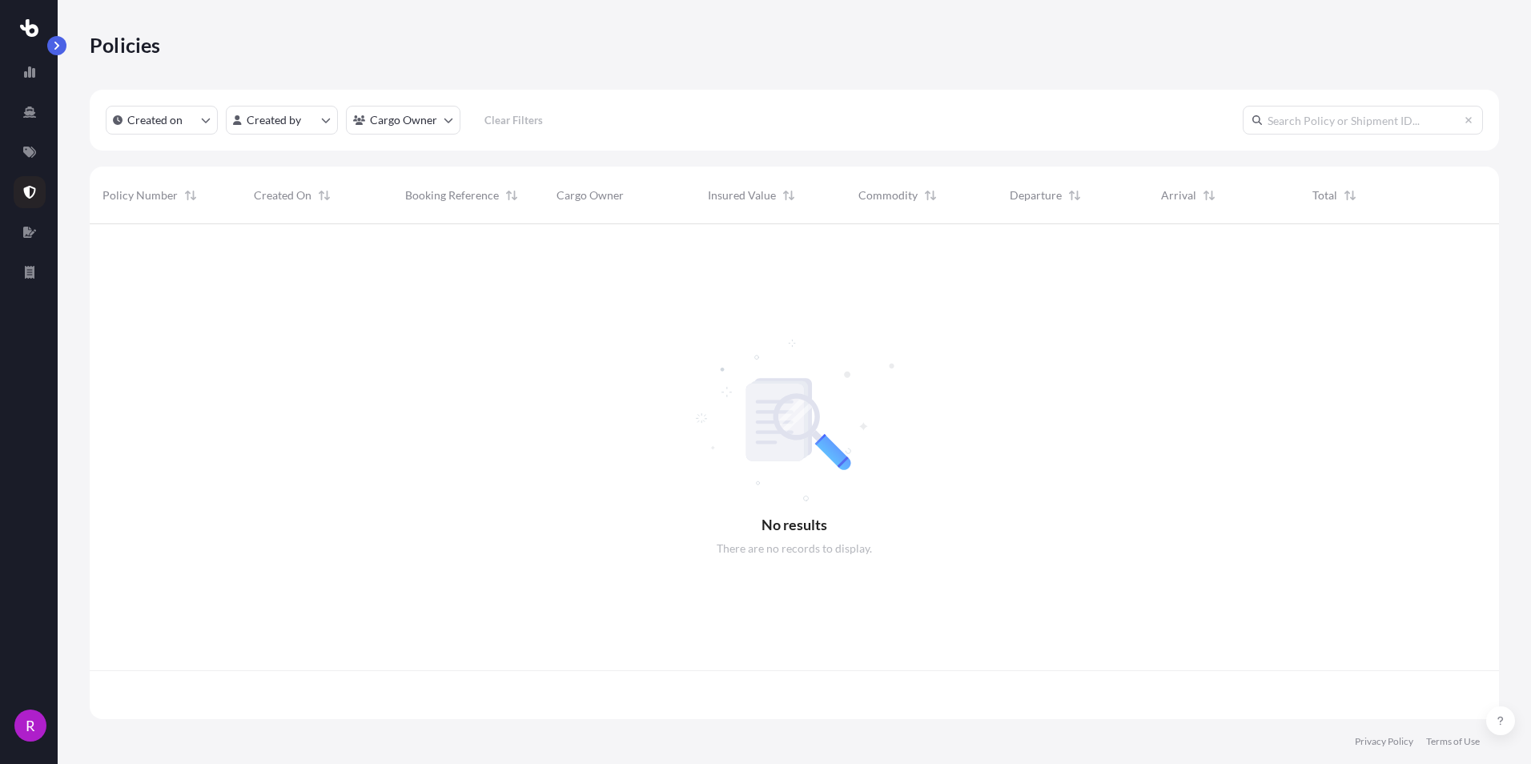
scroll to position [492, 1397]
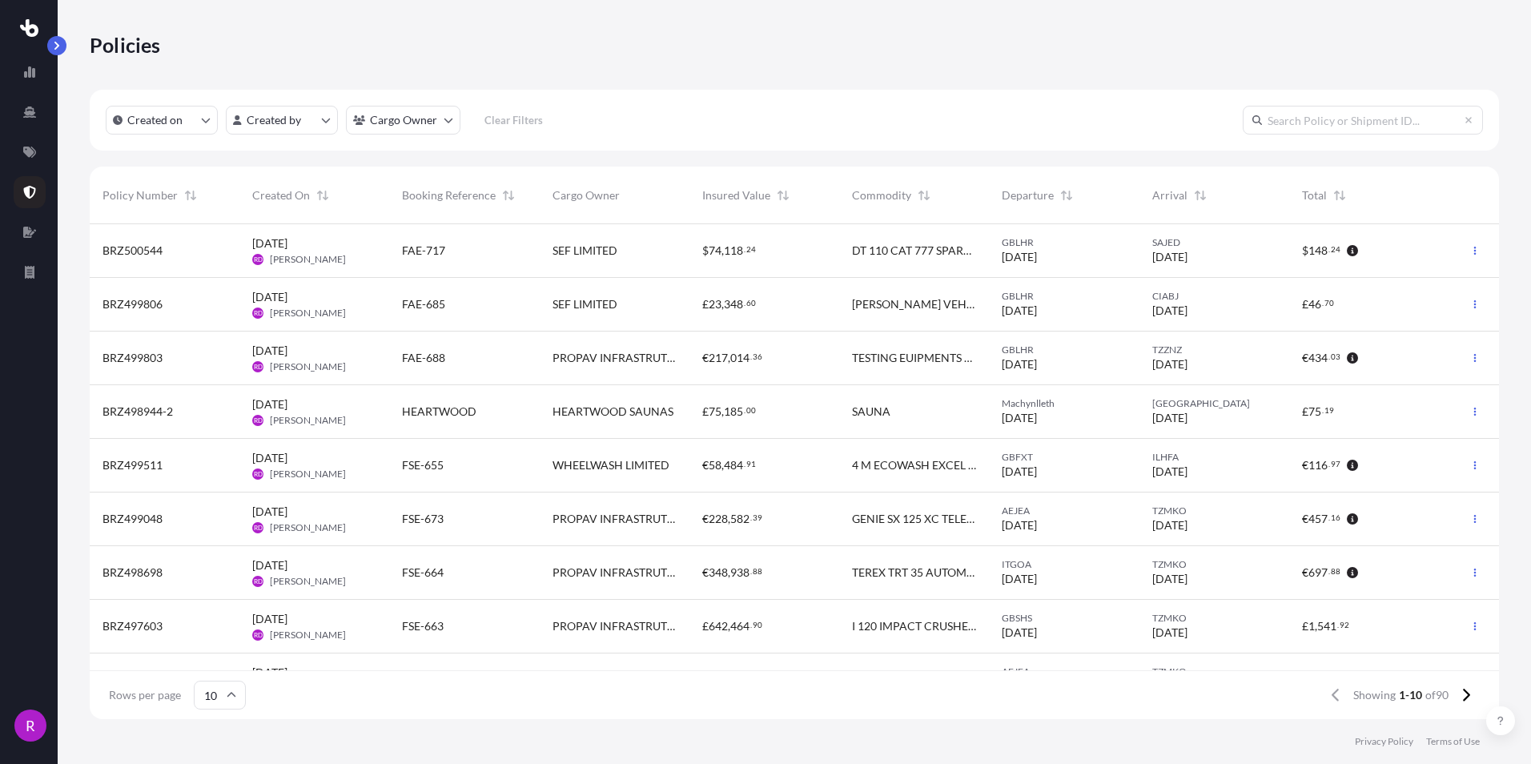
click at [1349, 122] on input "text" at bounding box center [1363, 120] width 240 height 29
type input "PROPAV"
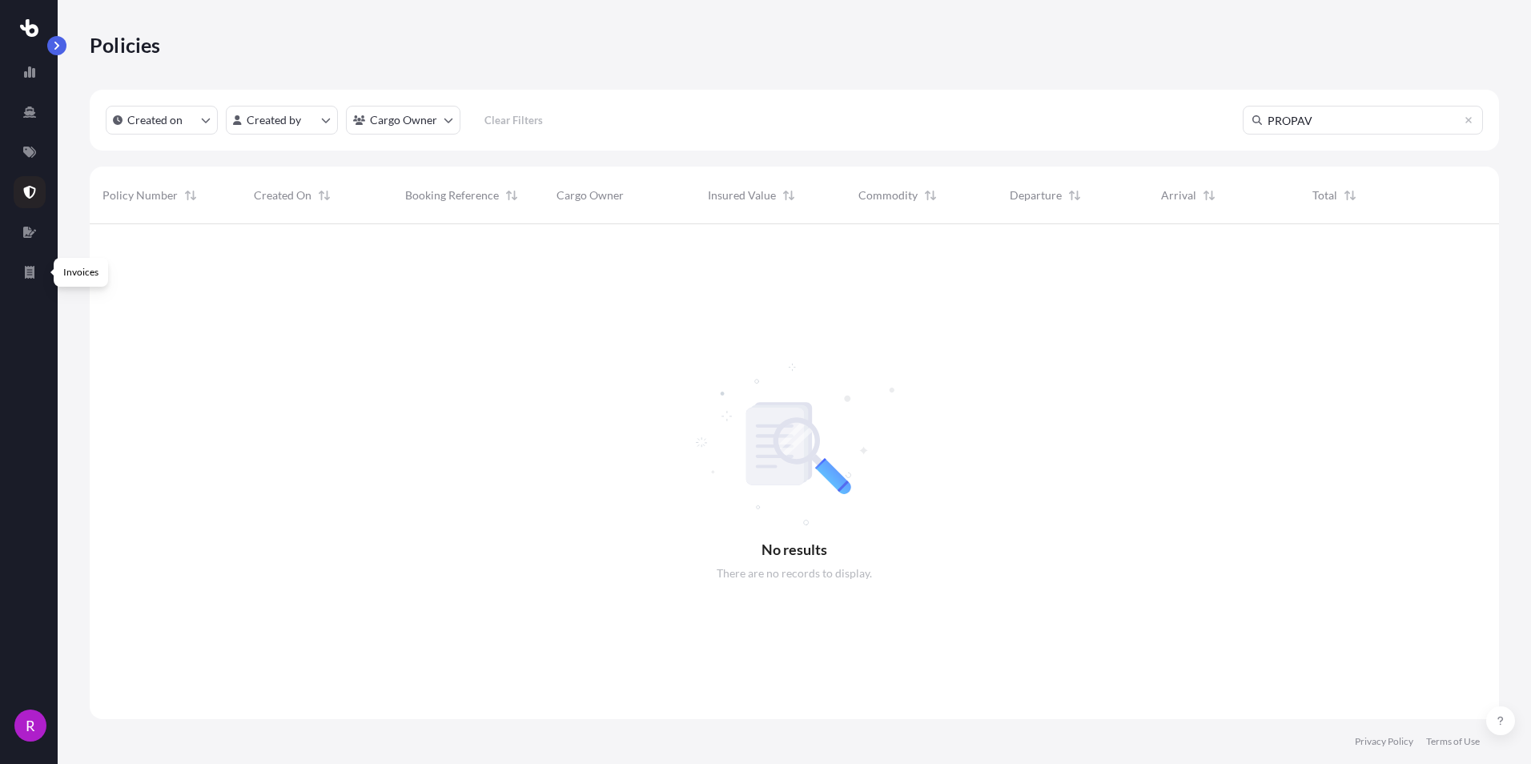
scroll to position [541, 1397]
click at [38, 195] on link at bounding box center [30, 192] width 32 height 32
click at [33, 195] on icon at bounding box center [30, 192] width 12 height 13
click at [1363, 123] on input "PROPAV" at bounding box center [1363, 120] width 240 height 29
click at [1468, 119] on icon at bounding box center [1469, 120] width 10 height 10
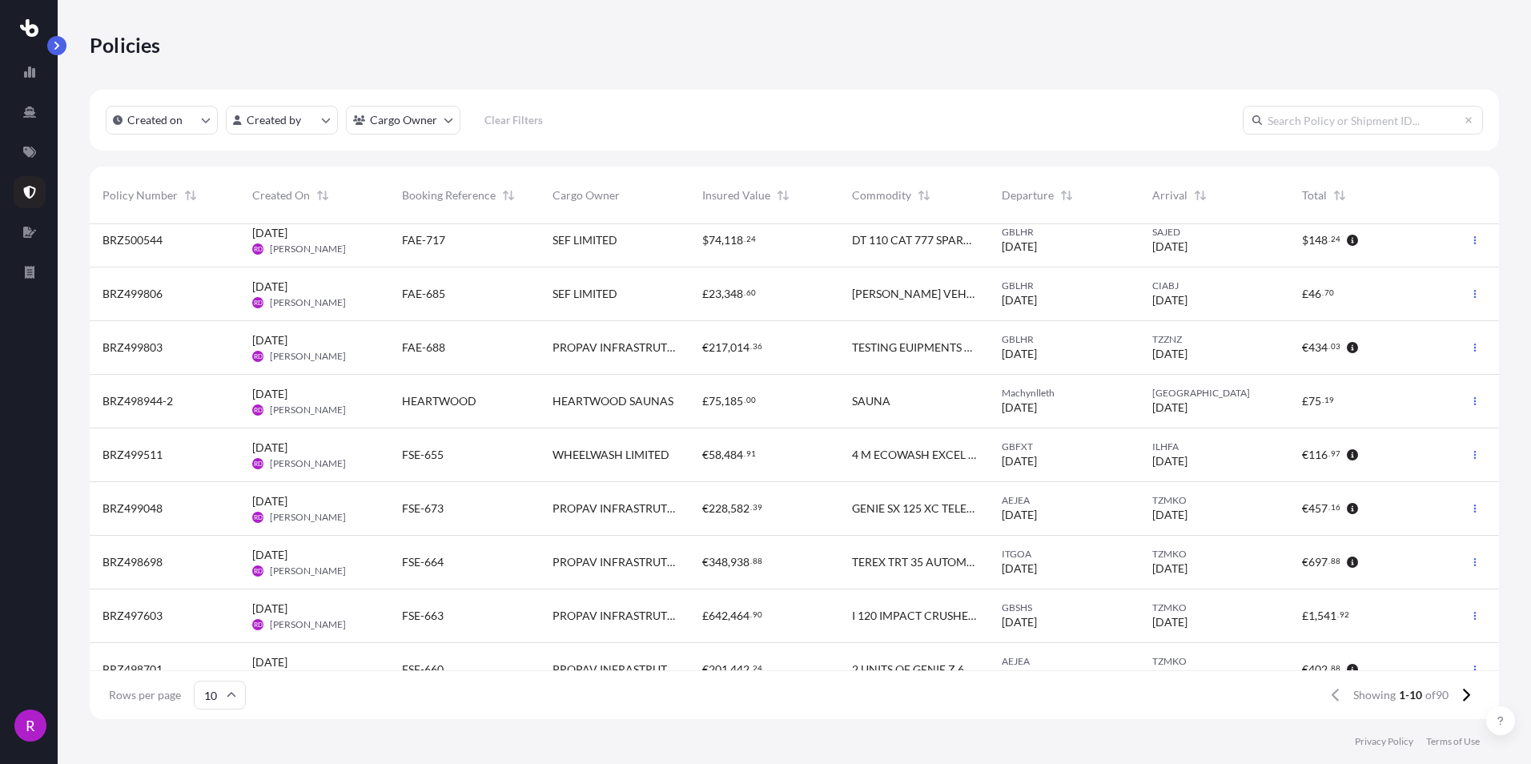
scroll to position [0, 0]
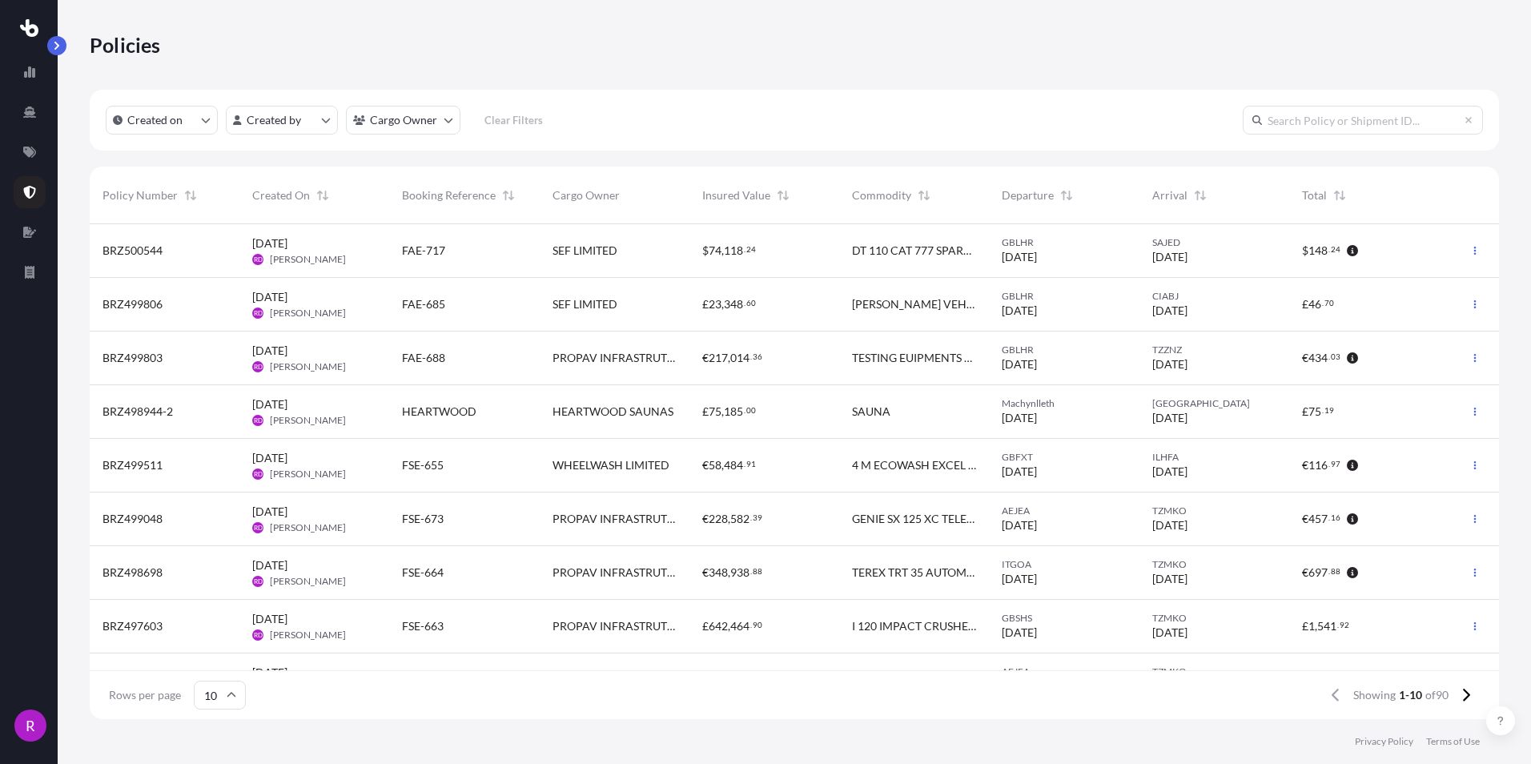
click at [137, 360] on span "BRZ499803" at bounding box center [133, 358] width 60 height 16
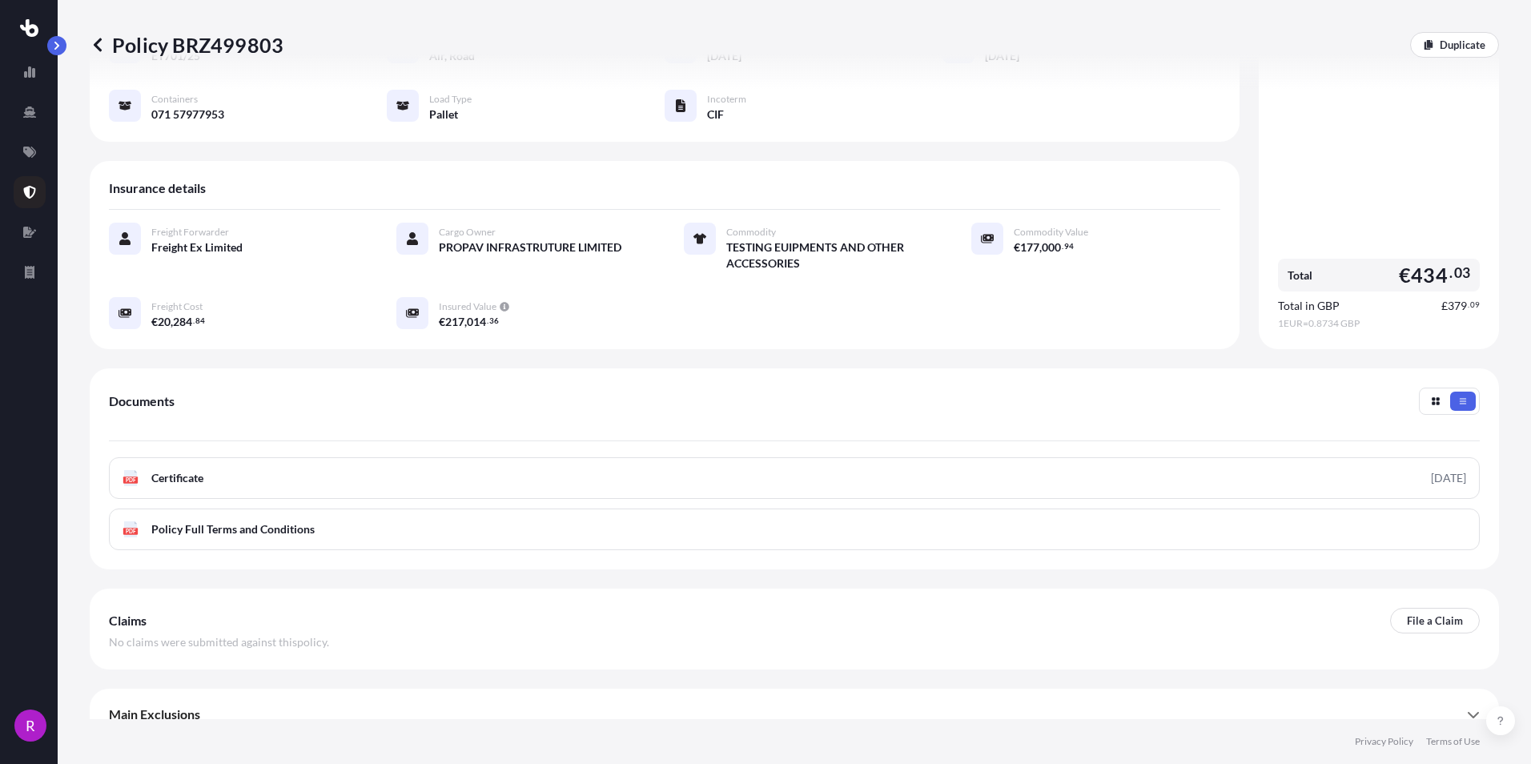
scroll to position [199, 0]
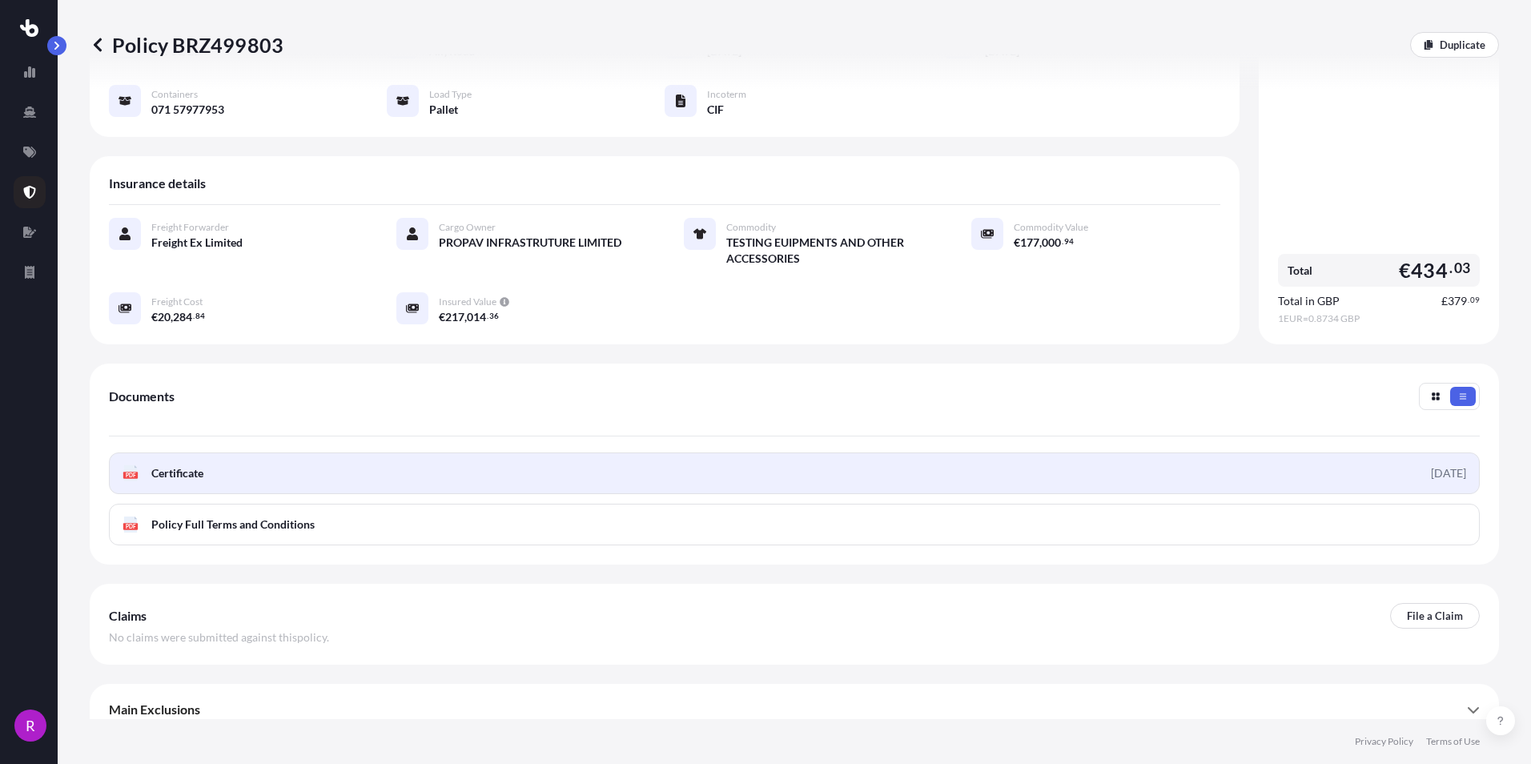
click at [148, 465] on link "PDF Certificate [DATE]" at bounding box center [794, 473] width 1371 height 42
